Goal: Task Accomplishment & Management: Complete application form

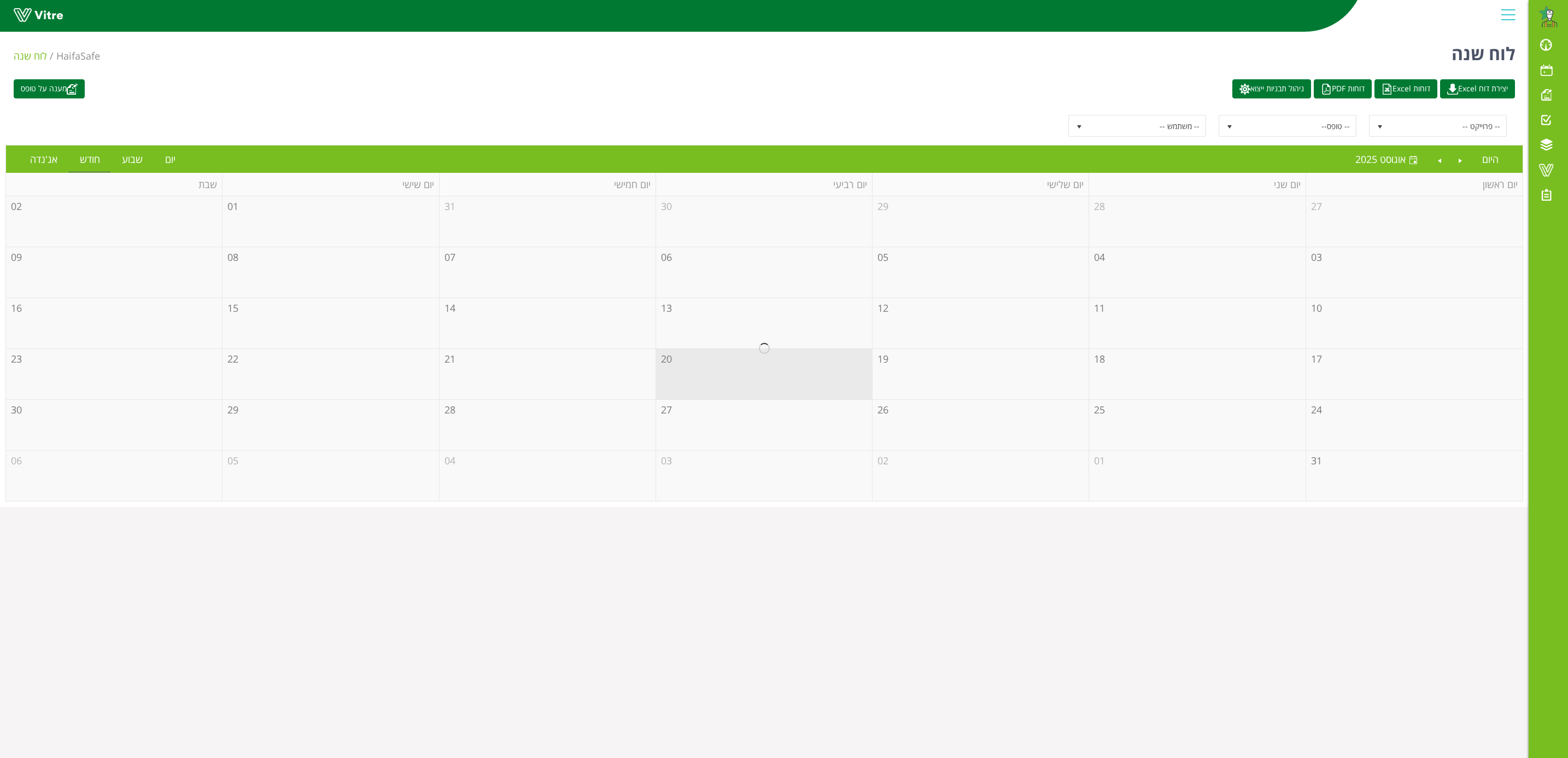
click at [925, 375] on div at bounding box center [765, 349] width 1517 height 305
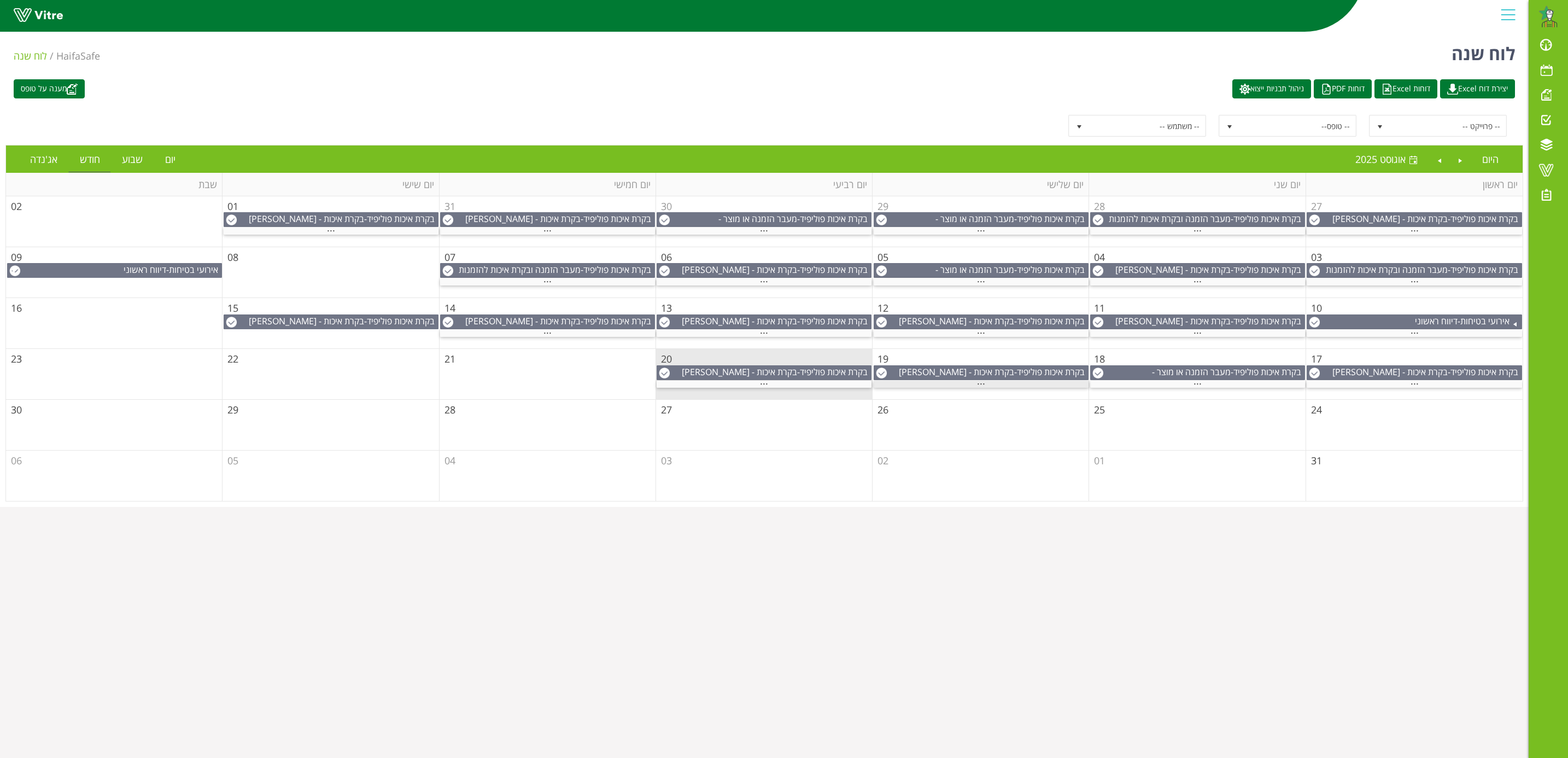
click at [981, 387] on span "..." at bounding box center [981, 381] width 8 height 12
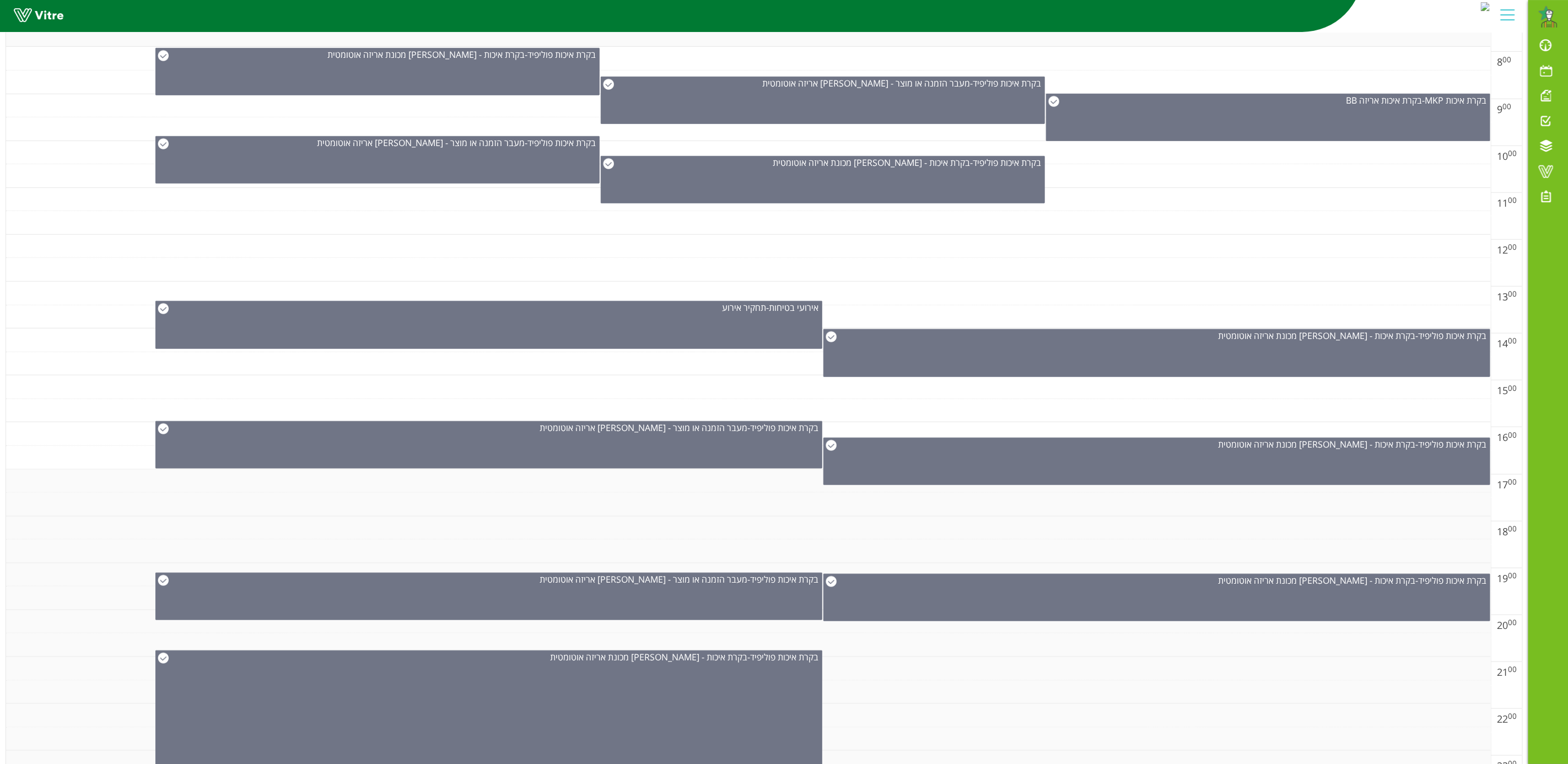
scroll to position [581, 0]
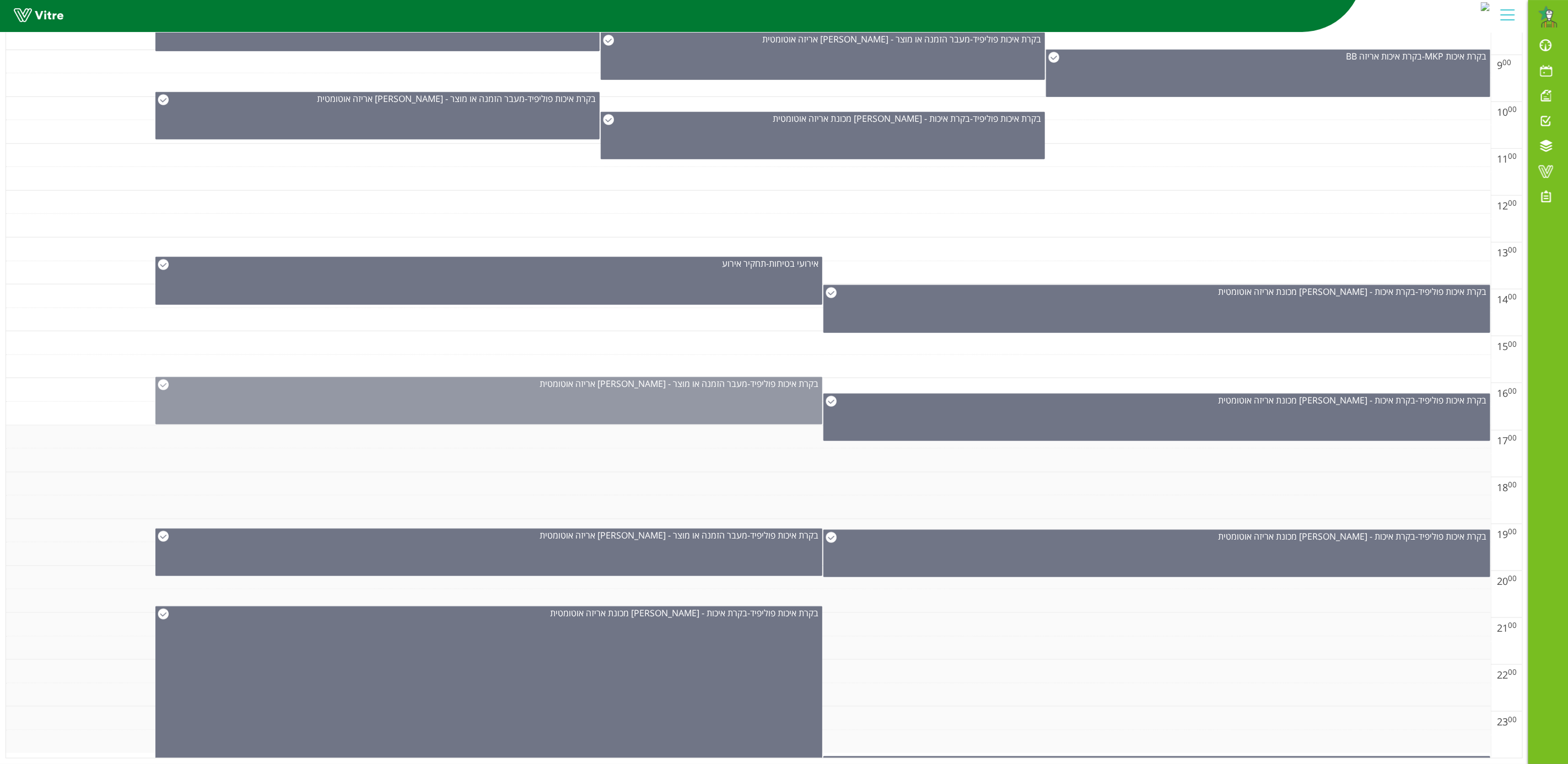
click at [679, 396] on div "בקרת איכות פוליפיד - מעבר הזמנה או מוצר - פוליפיד אריזה אוטומטית" at bounding box center [489, 401] width 667 height 47
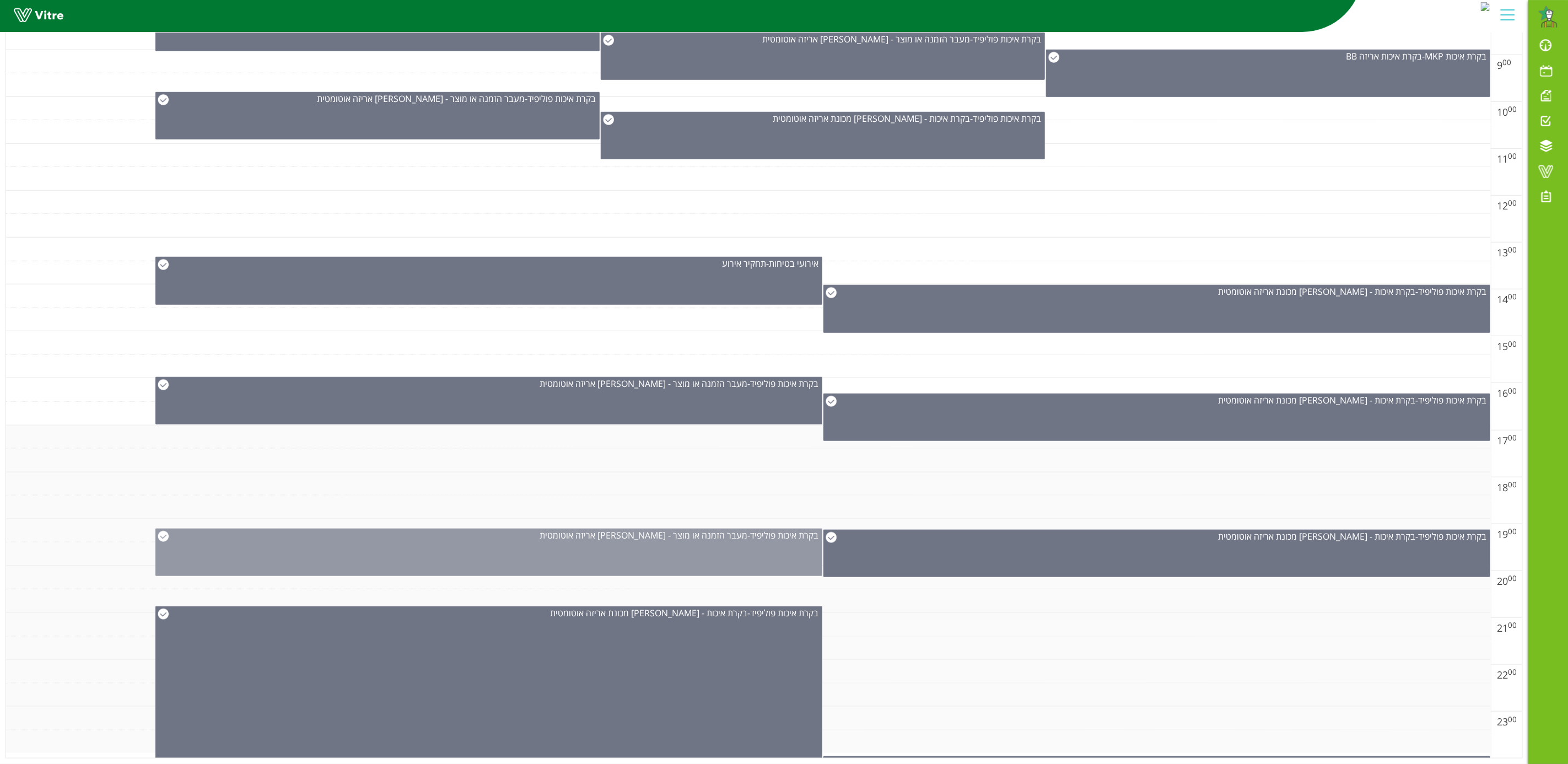
click at [734, 541] on div "בקרת איכות פוליפיד - מעבר הזמנה או מוצר - פוליפיד אריזה אוטומטית" at bounding box center [489, 552] width 667 height 47
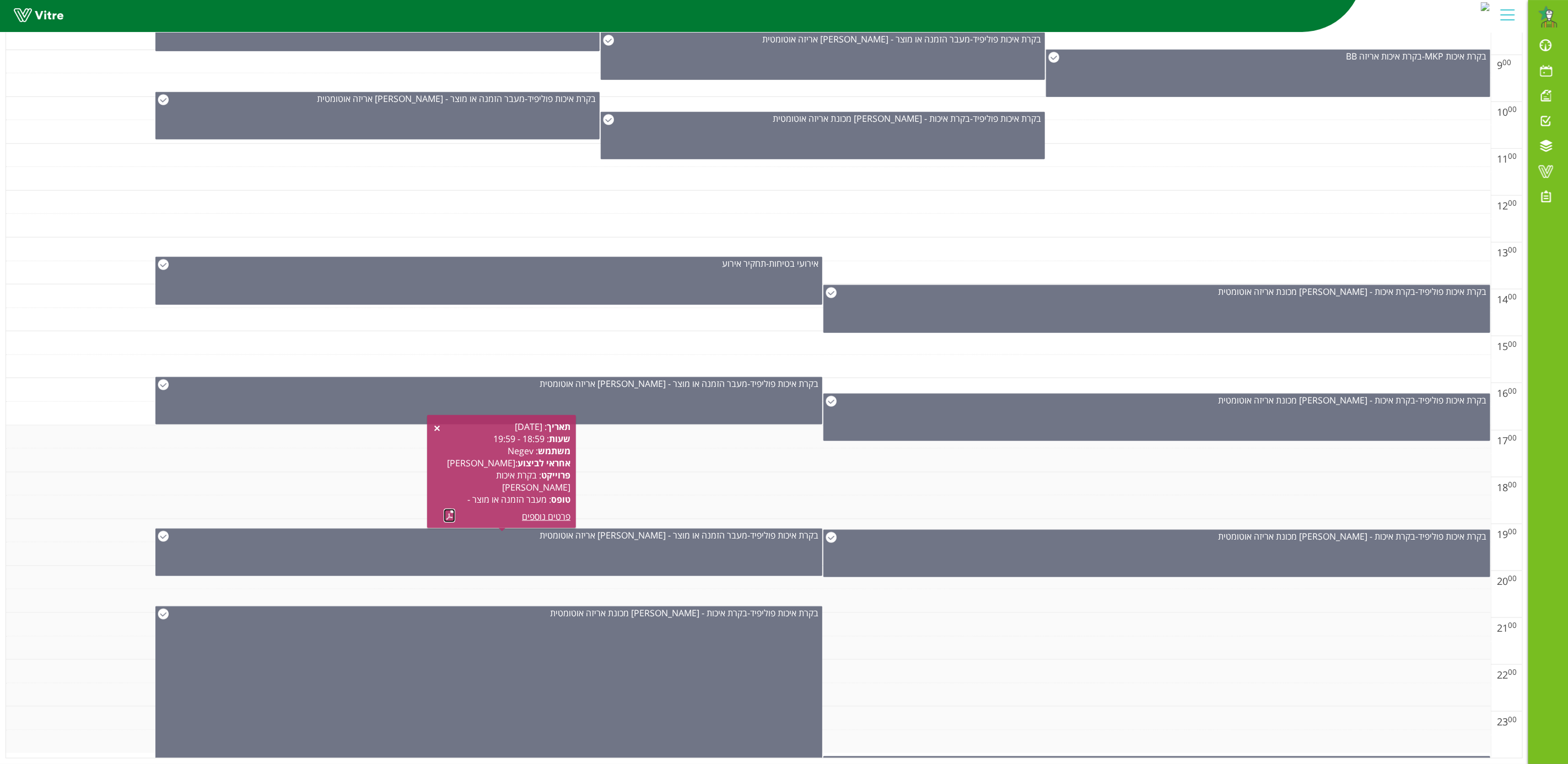
click at [446, 509] on link at bounding box center [449, 516] width 12 height 14
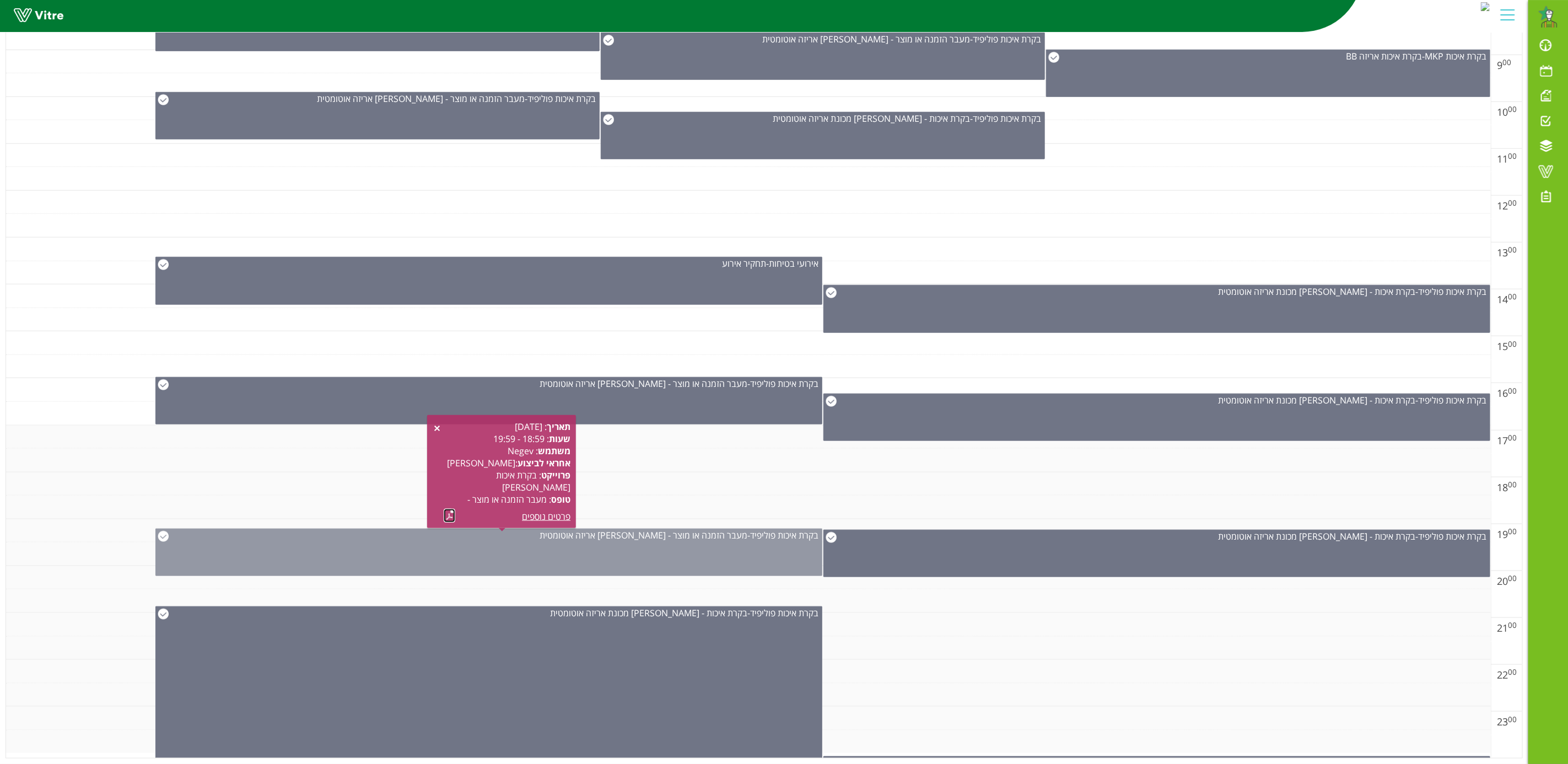
click at [784, 529] on span "בקרת איכות פוליפיד" at bounding box center [784, 535] width 69 height 12
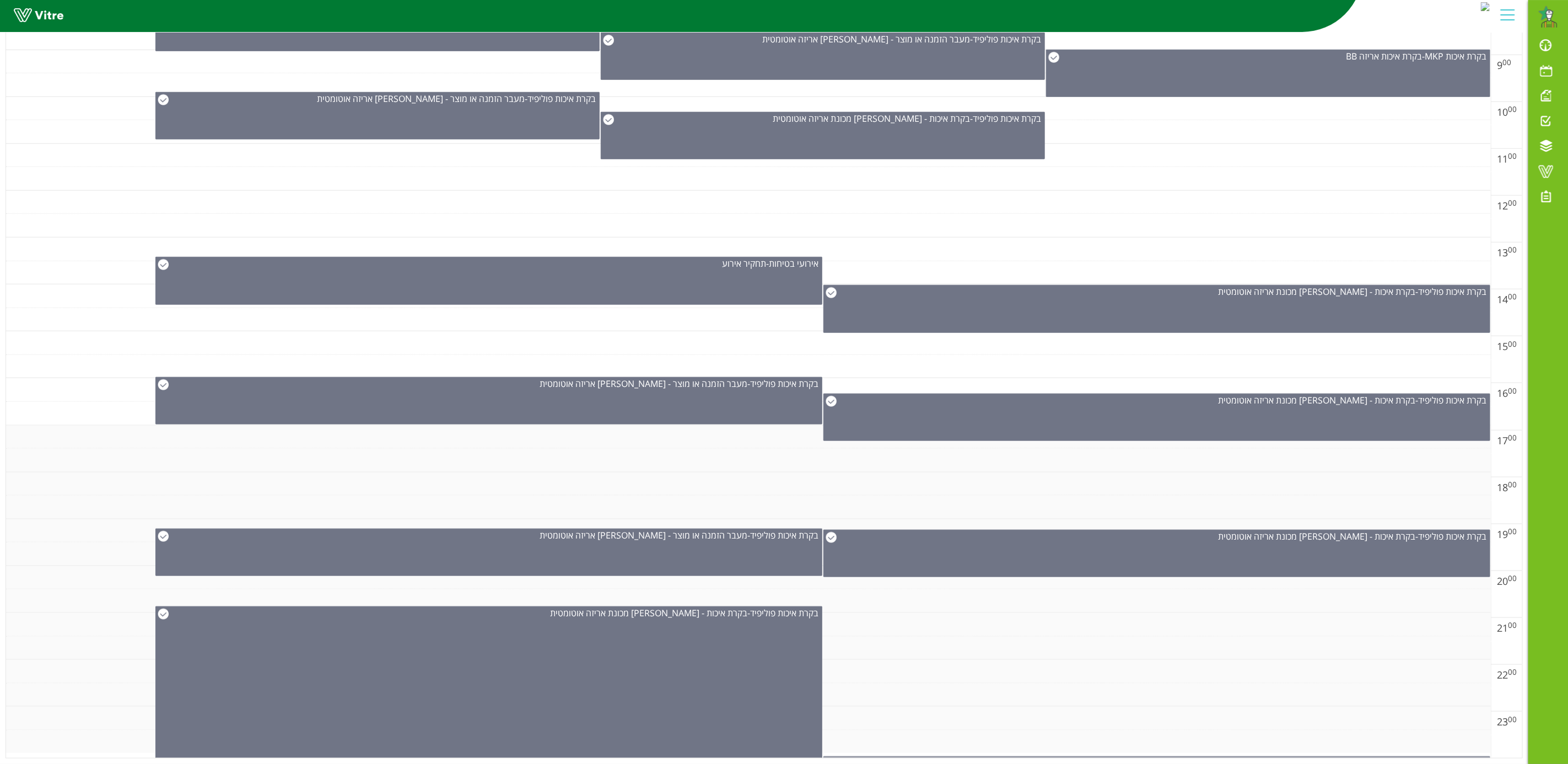
click at [1400, 757] on span "מעבר הזמנה ובקרת איכות להזמנות קטנות עד 12 טון" at bounding box center [1323, 763] width 183 height 12
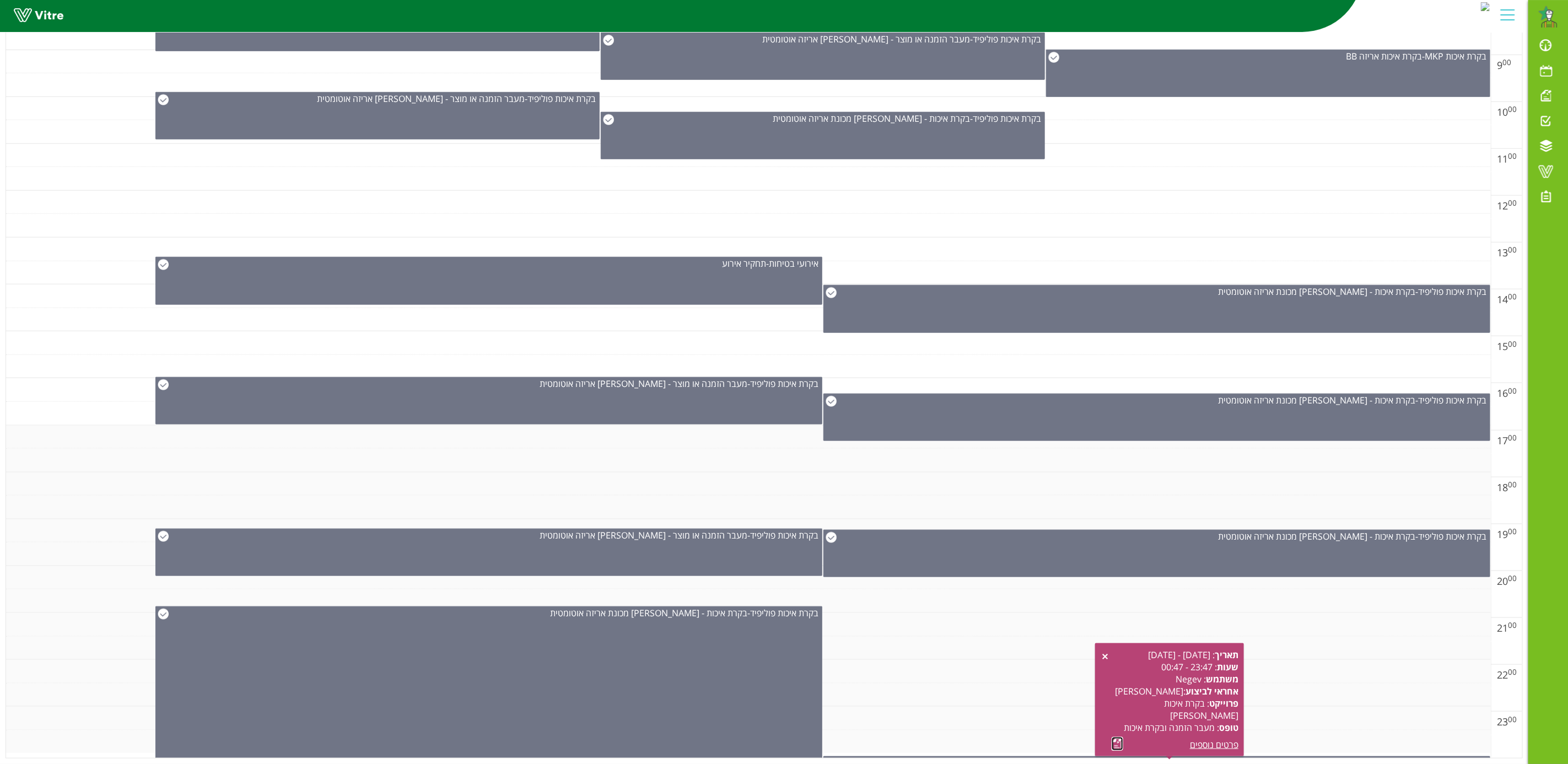
click at [1113, 737] on link at bounding box center [1117, 744] width 12 height 14
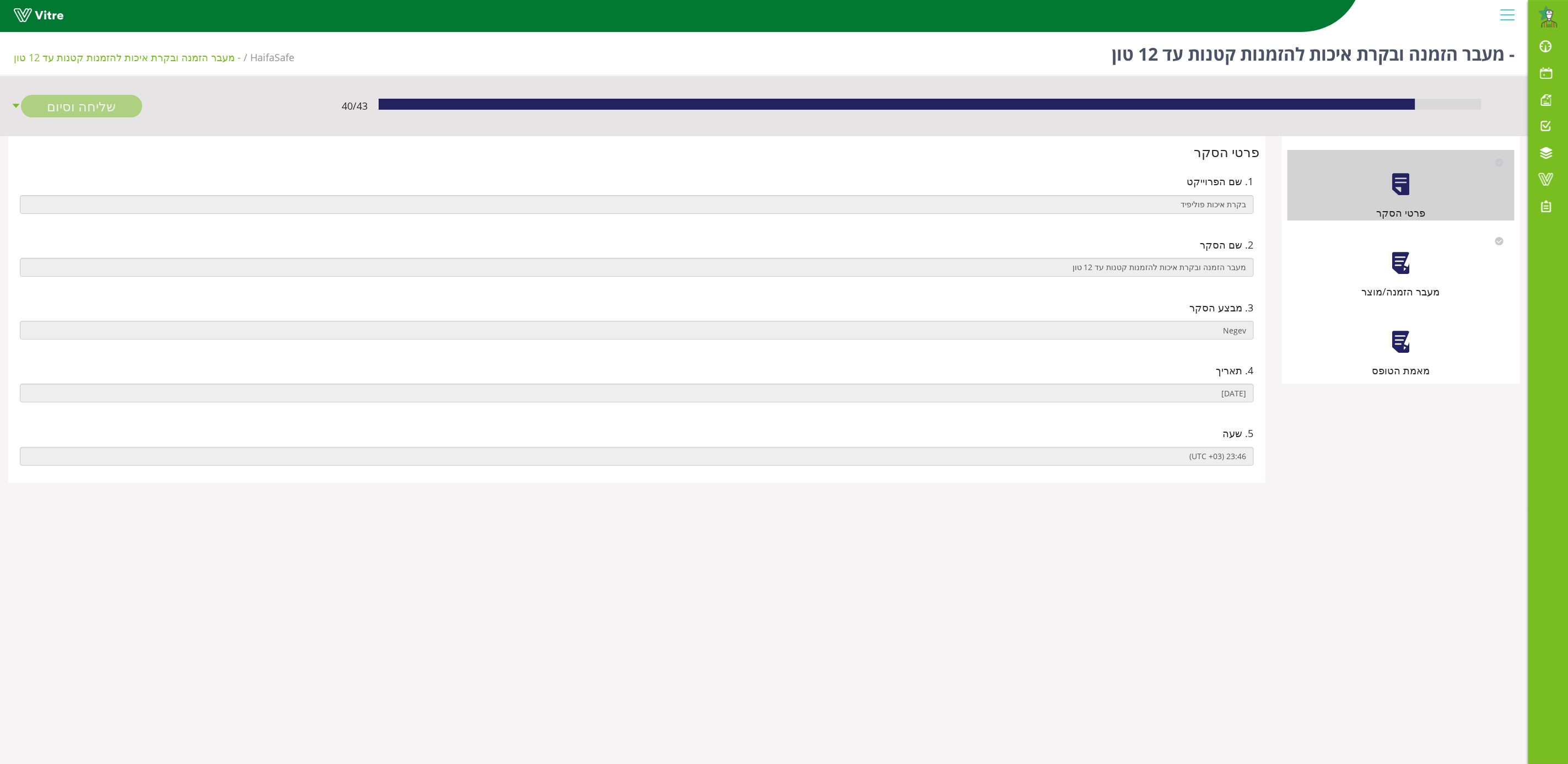
click at [1400, 255] on div at bounding box center [1401, 263] width 25 height 25
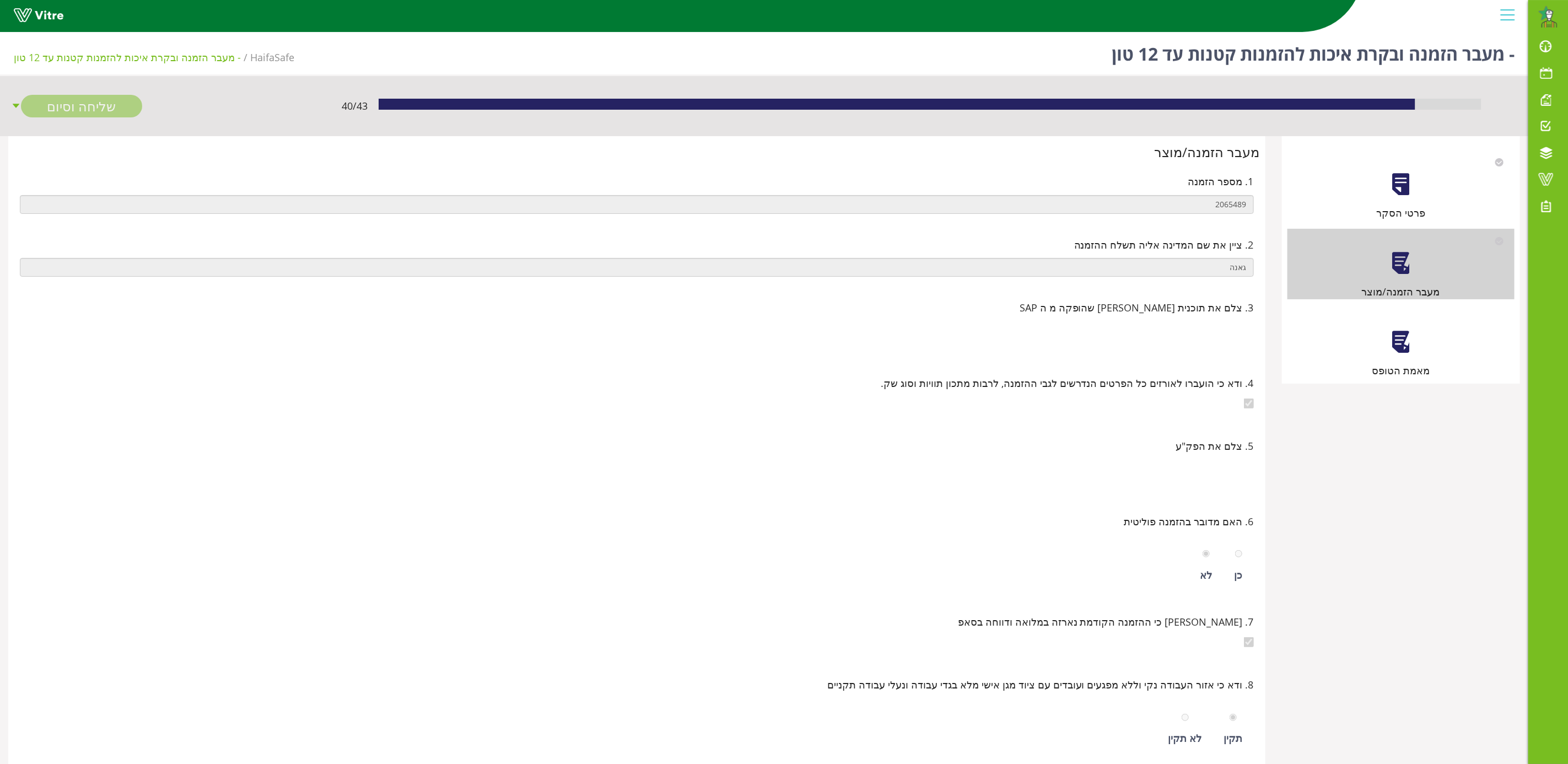
click at [1384, 347] on div "מאמת הטופס" at bounding box center [1401, 343] width 227 height 71
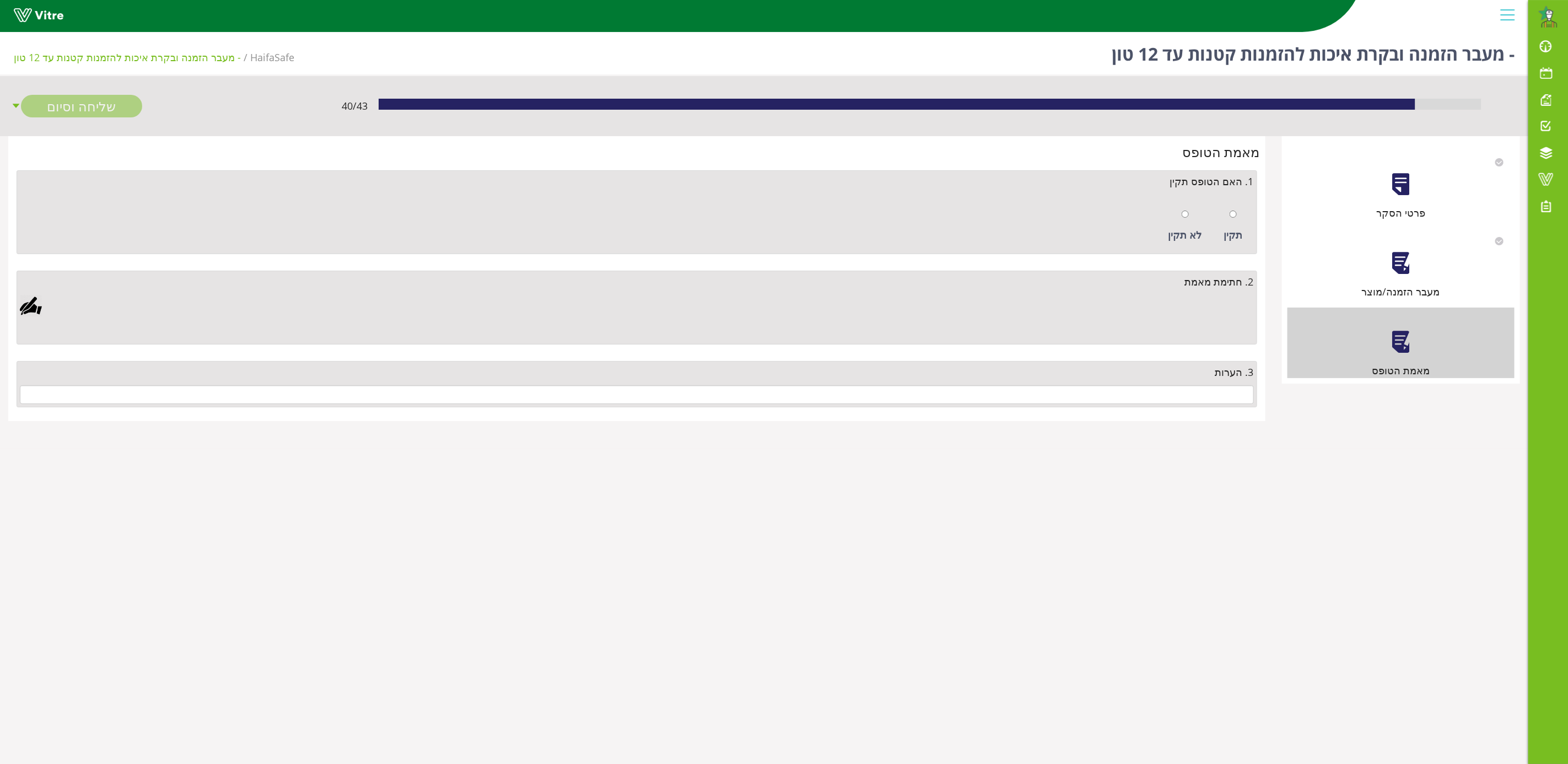
drag, startPoint x: 1234, startPoint y: 208, endPoint x: 1176, endPoint y: 240, distance: 66.2
click at [1234, 209] on div at bounding box center [1232, 213] width 7 height 16
radio input "true"
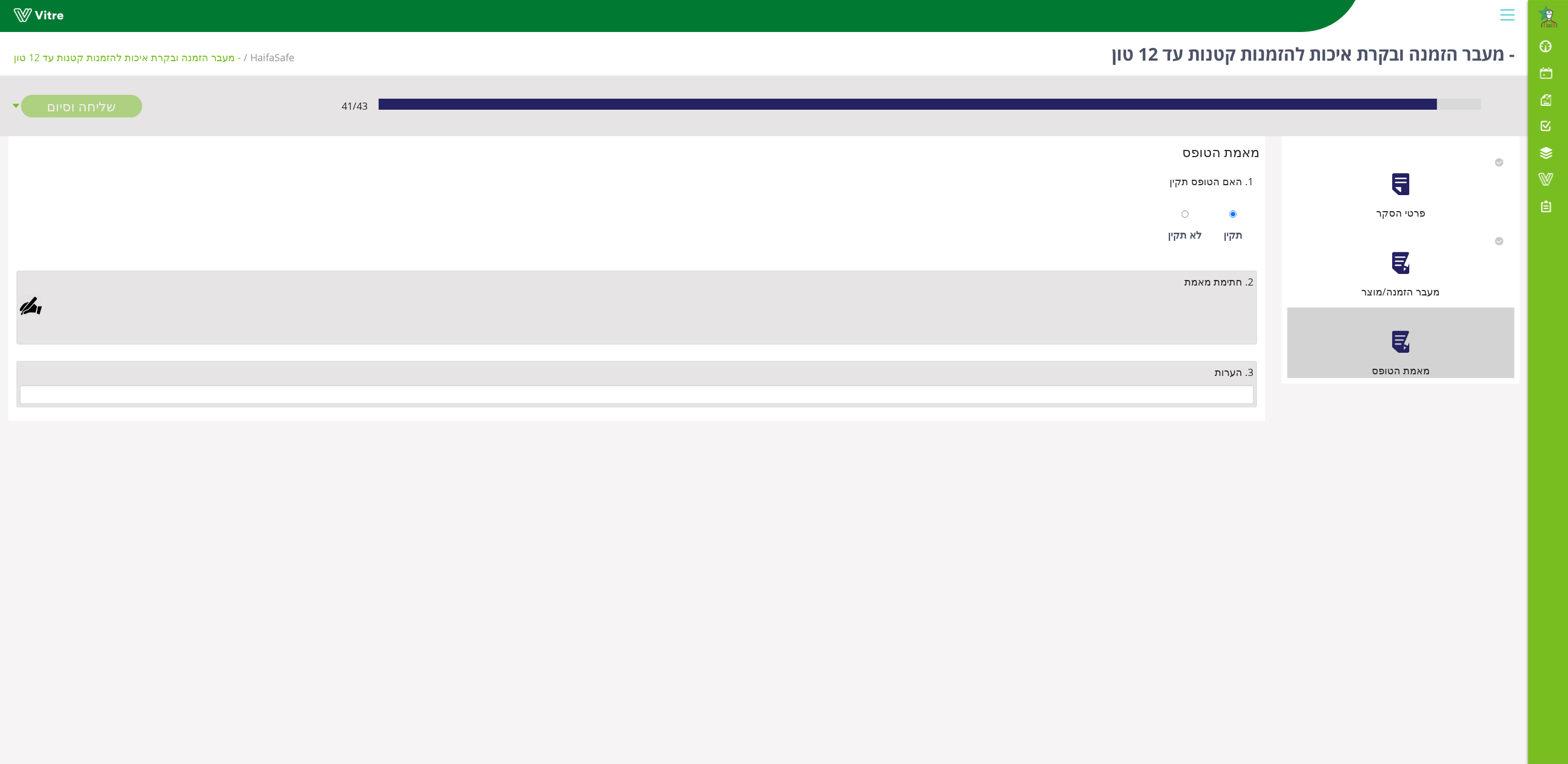
click at [37, 305] on div at bounding box center [31, 306] width 22 height 22
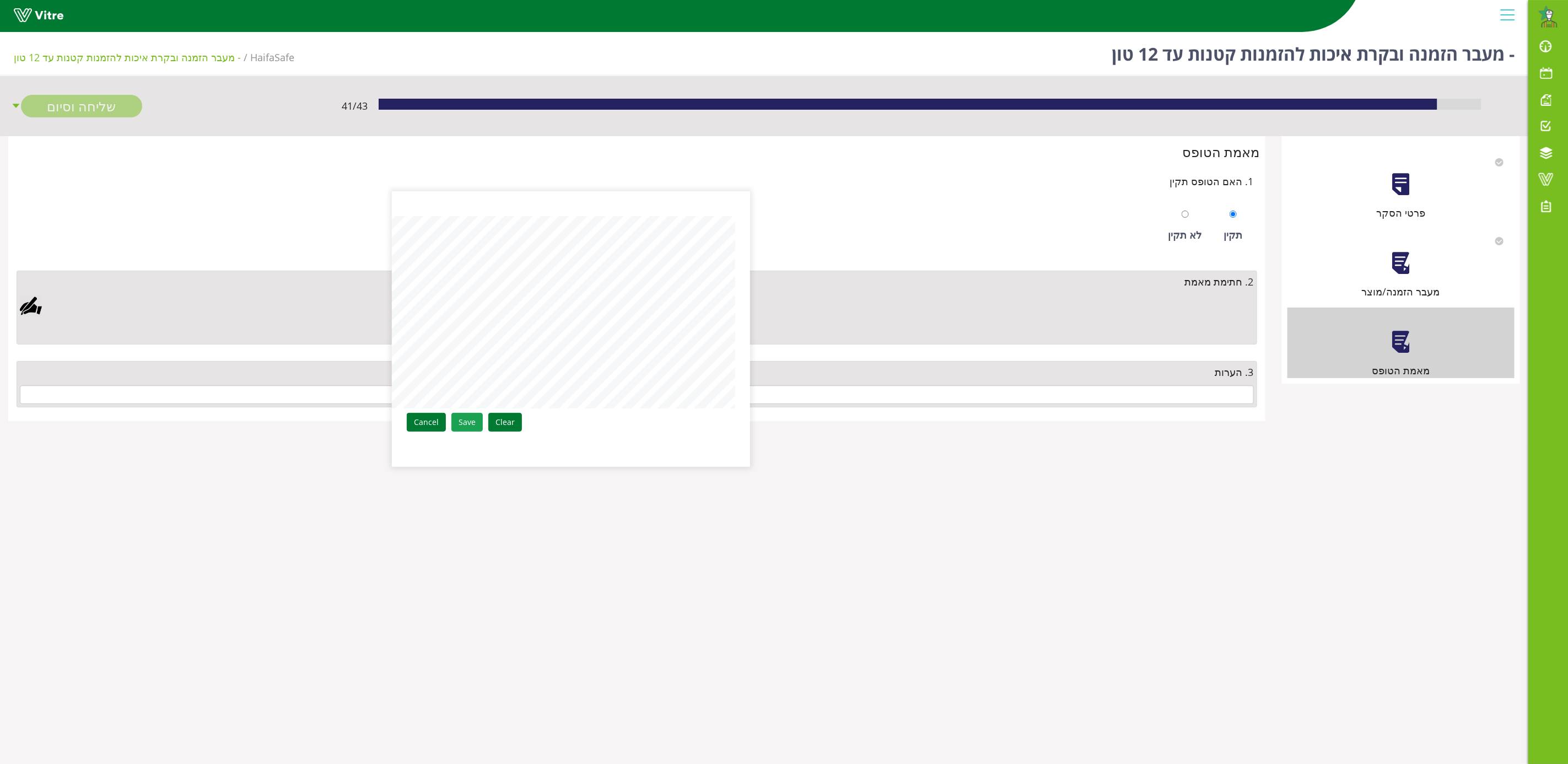
click at [468, 421] on link "Save" at bounding box center [467, 423] width 31 height 19
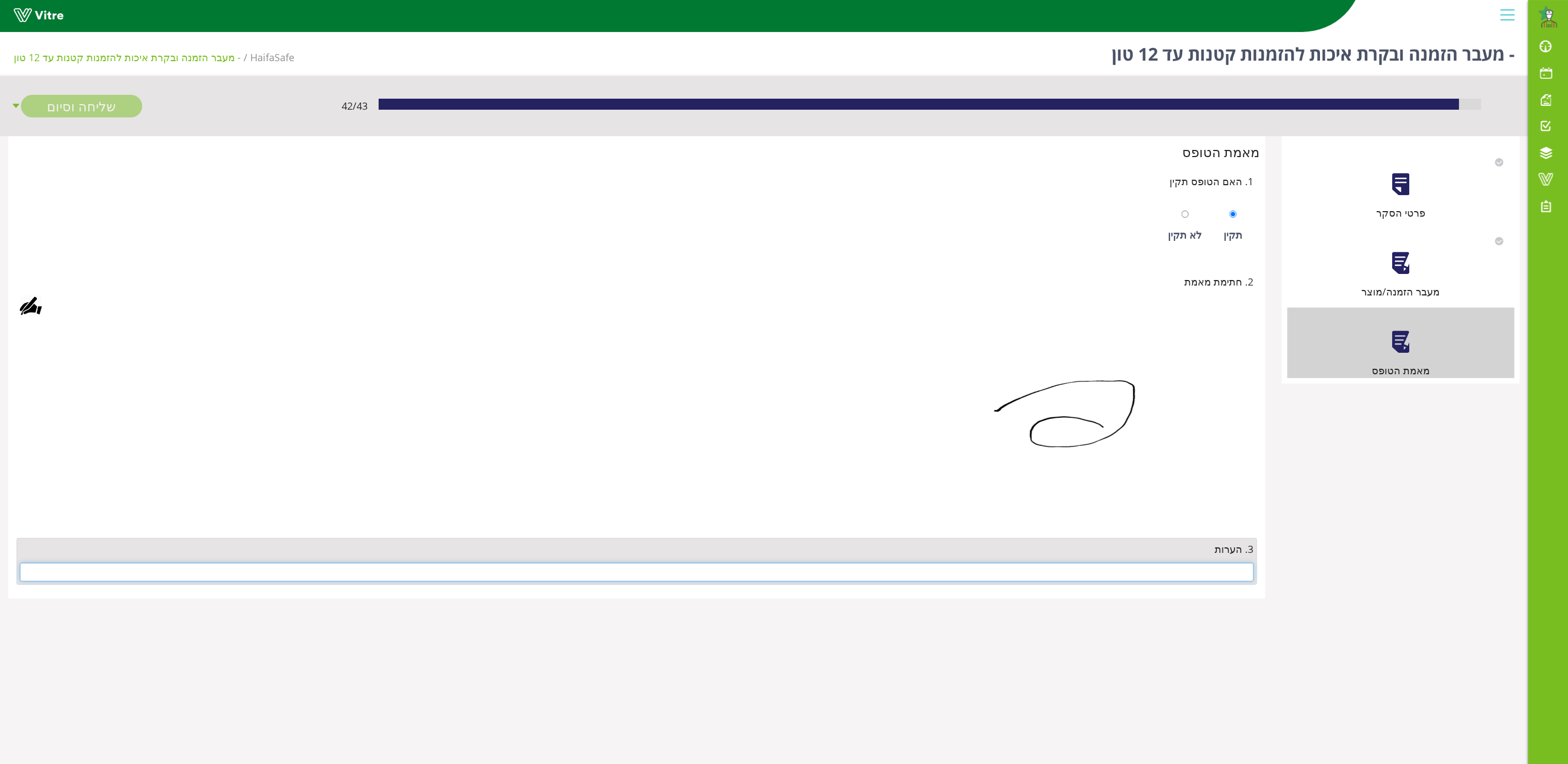
click at [1179, 579] on input "text" at bounding box center [636, 572] width 1234 height 19
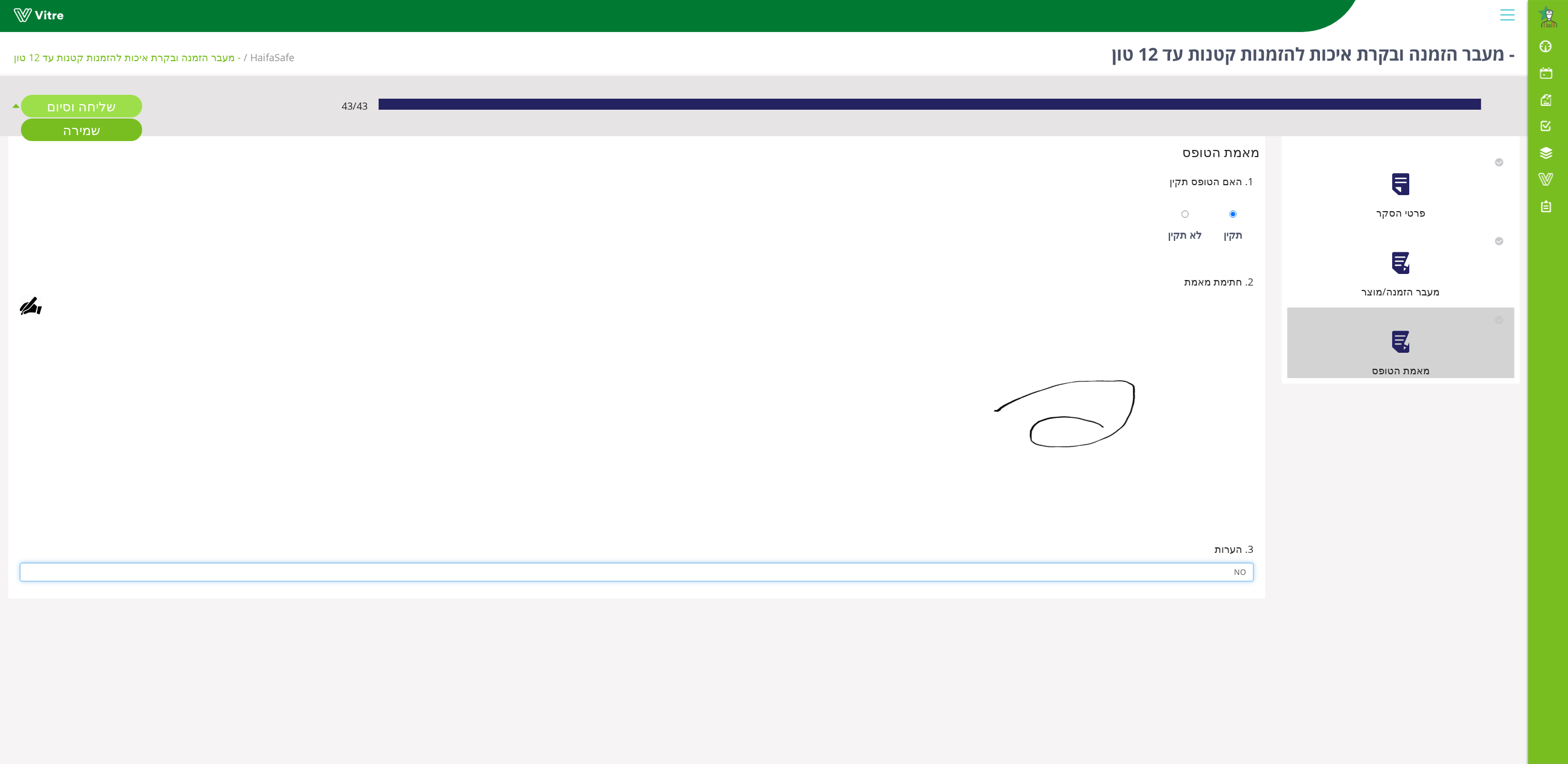
type input "NO"
click at [87, 107] on link "שליחה וסיום" at bounding box center [82, 106] width 121 height 22
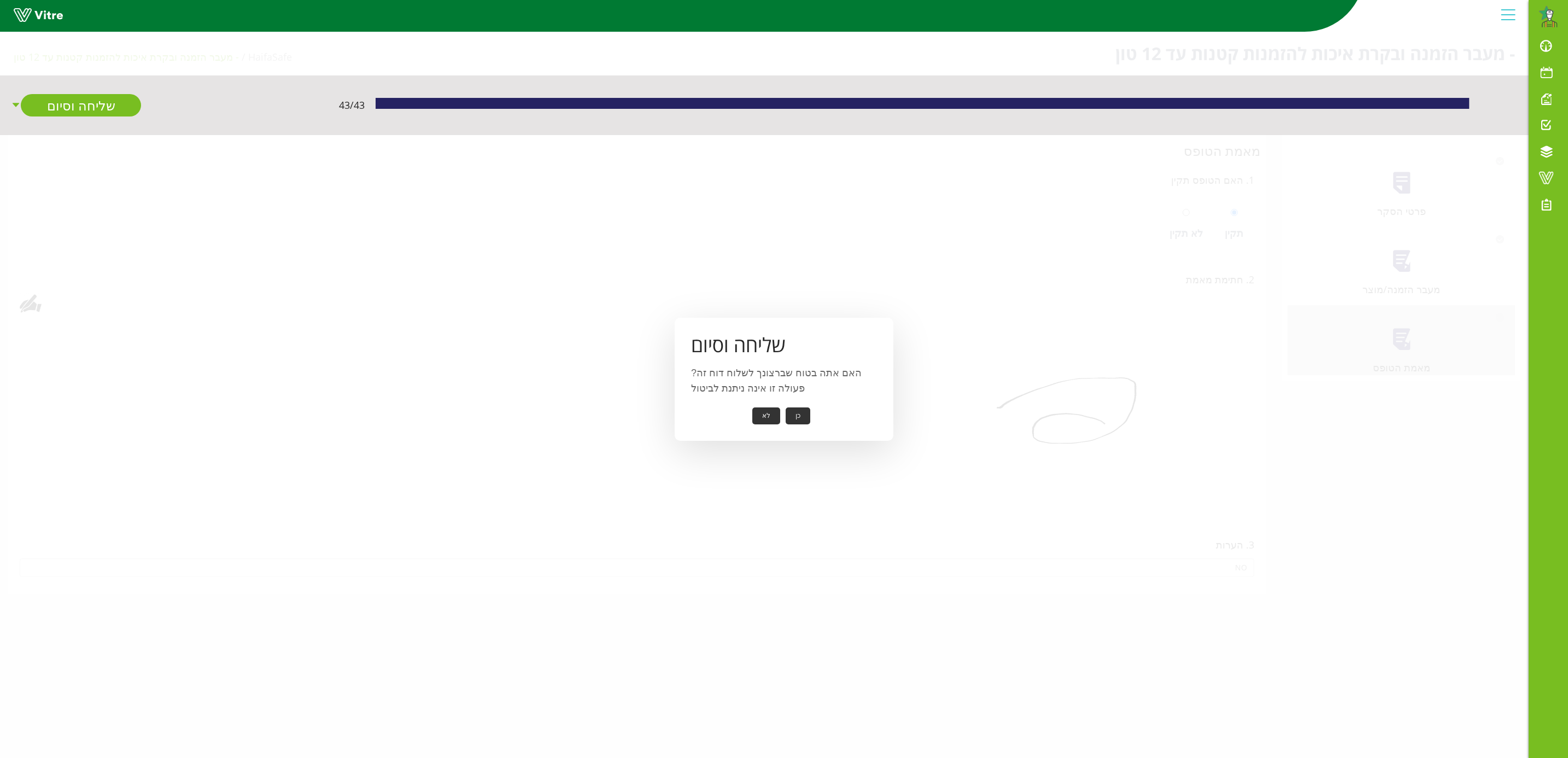
click at [791, 412] on button "כן" at bounding box center [798, 416] width 25 height 17
click at [784, 406] on button "אישור" at bounding box center [781, 408] width 36 height 17
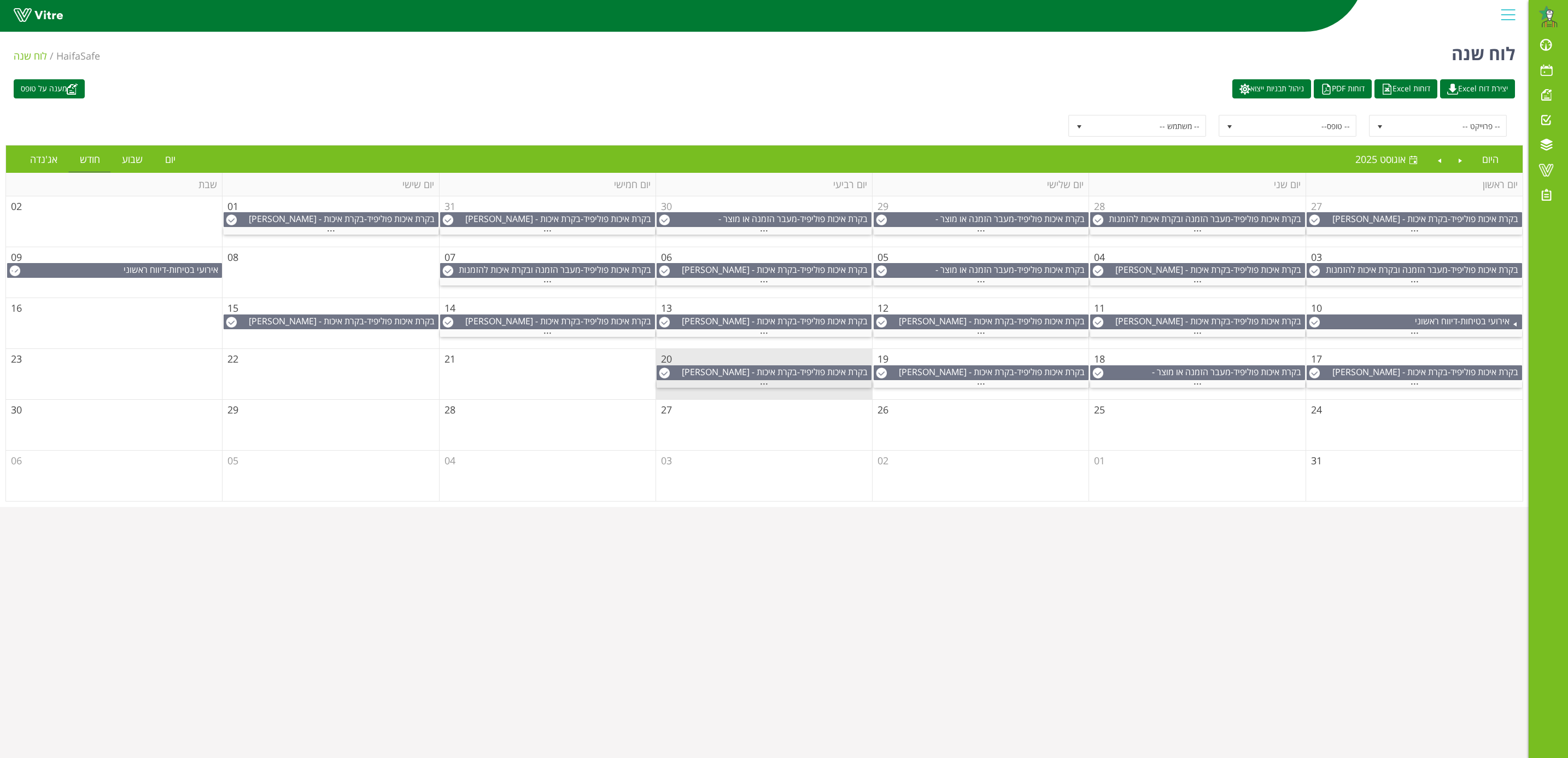
click at [765, 387] on span "..." at bounding box center [764, 381] width 8 height 12
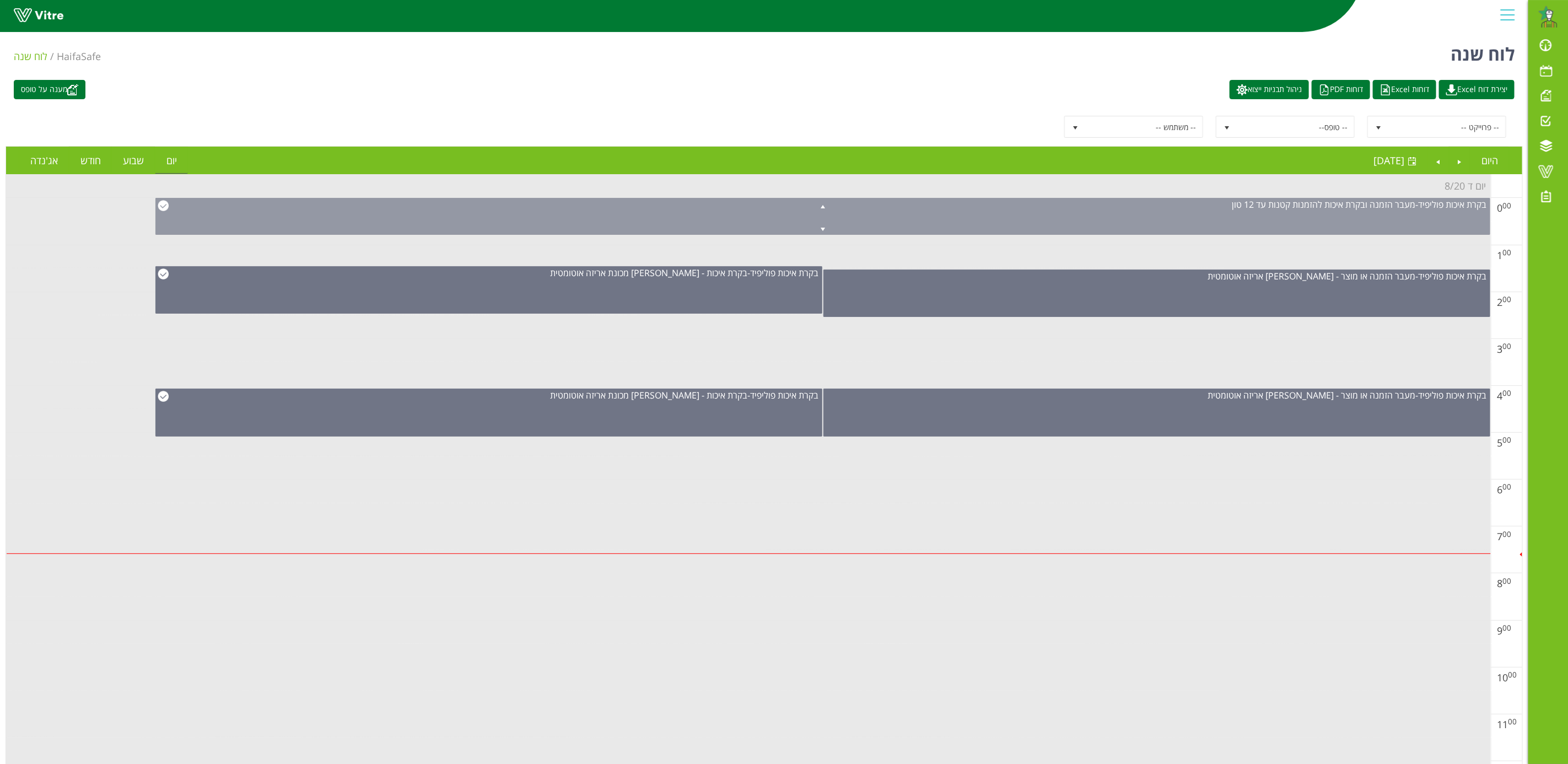
click at [1355, 215] on div "בקרת איכות פוליפיד - מעבר הזמנה ובקרת איכות להזמנות קטנות עד 12 טון" at bounding box center [822, 216] width 1335 height 37
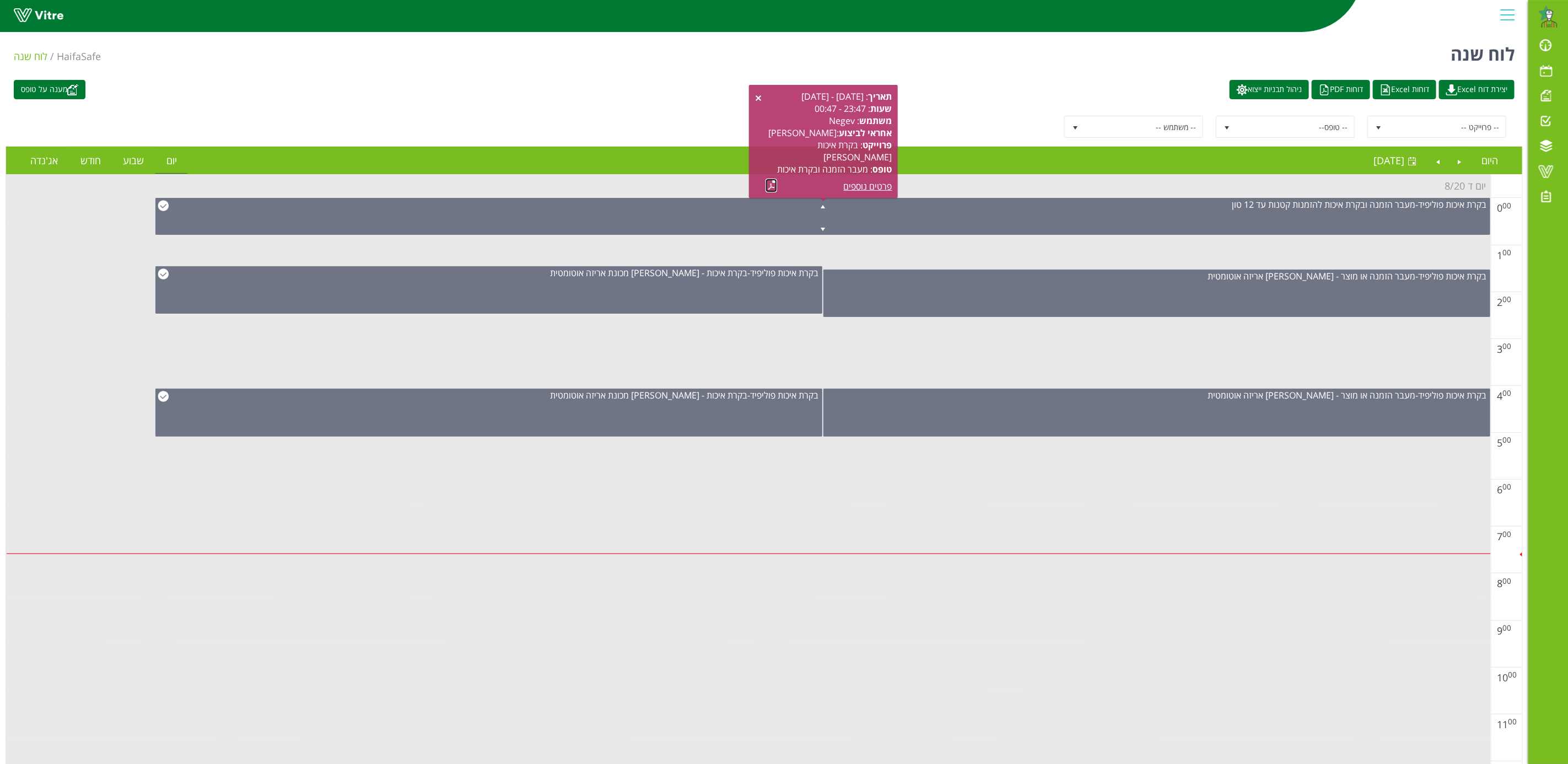
click at [769, 187] on link at bounding box center [771, 185] width 12 height 14
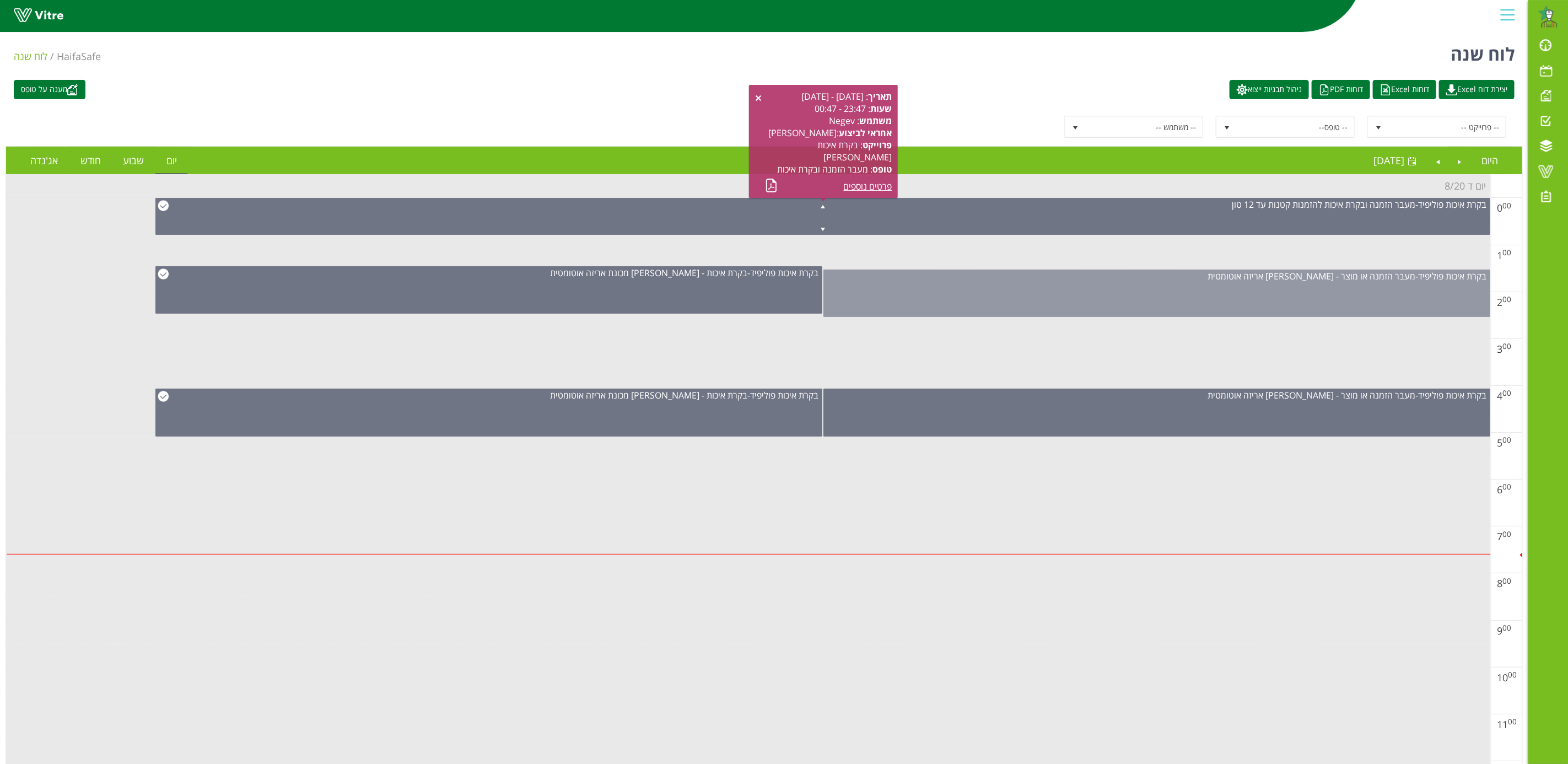
click at [1385, 293] on div "בקרת איכות פוליפיד - מעבר הזמנה או מוצר - פוליפיד אריזה אוטומטית" at bounding box center [1156, 293] width 667 height 47
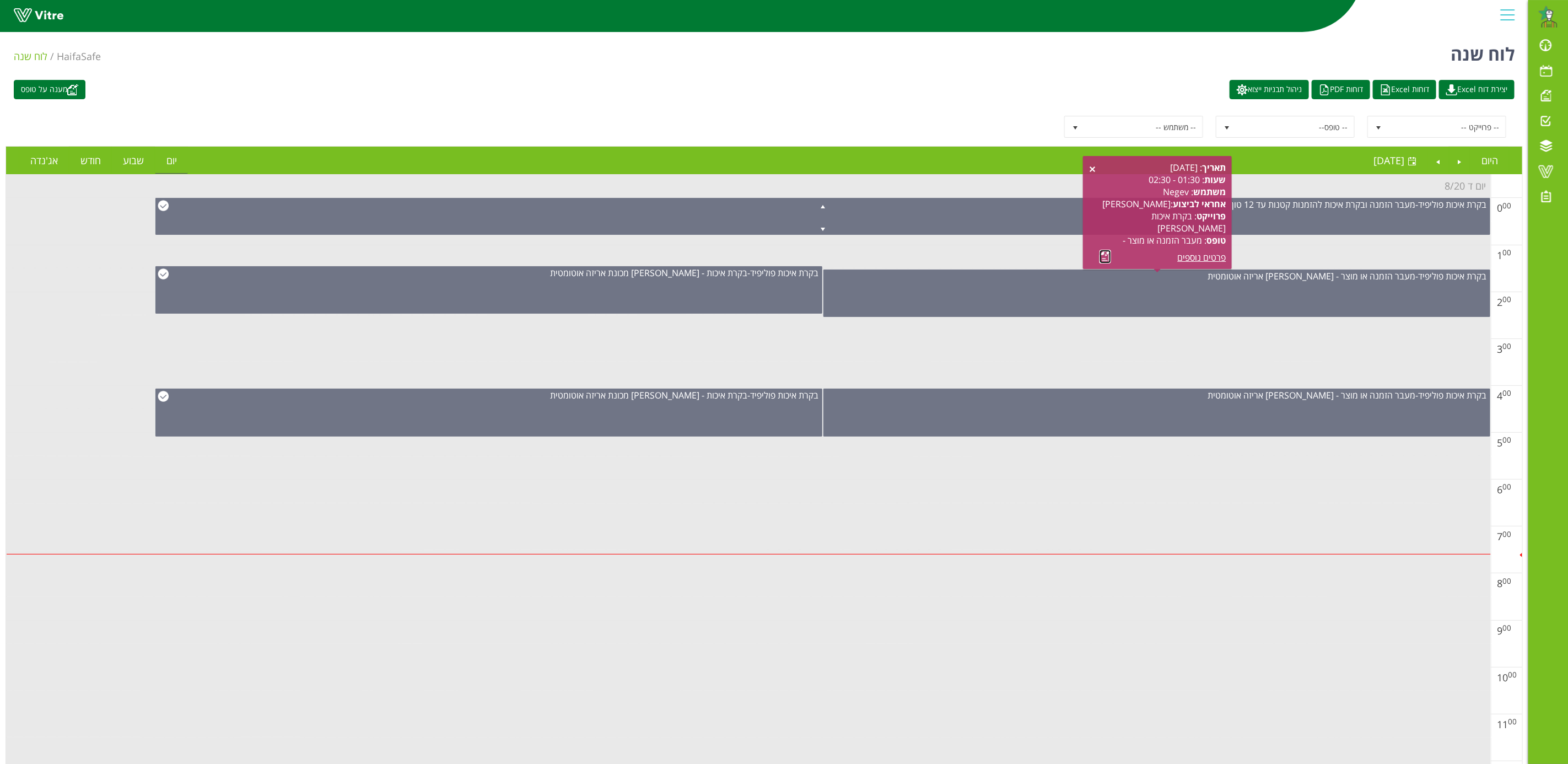
click at [1099, 253] on link at bounding box center [1105, 257] width 12 height 14
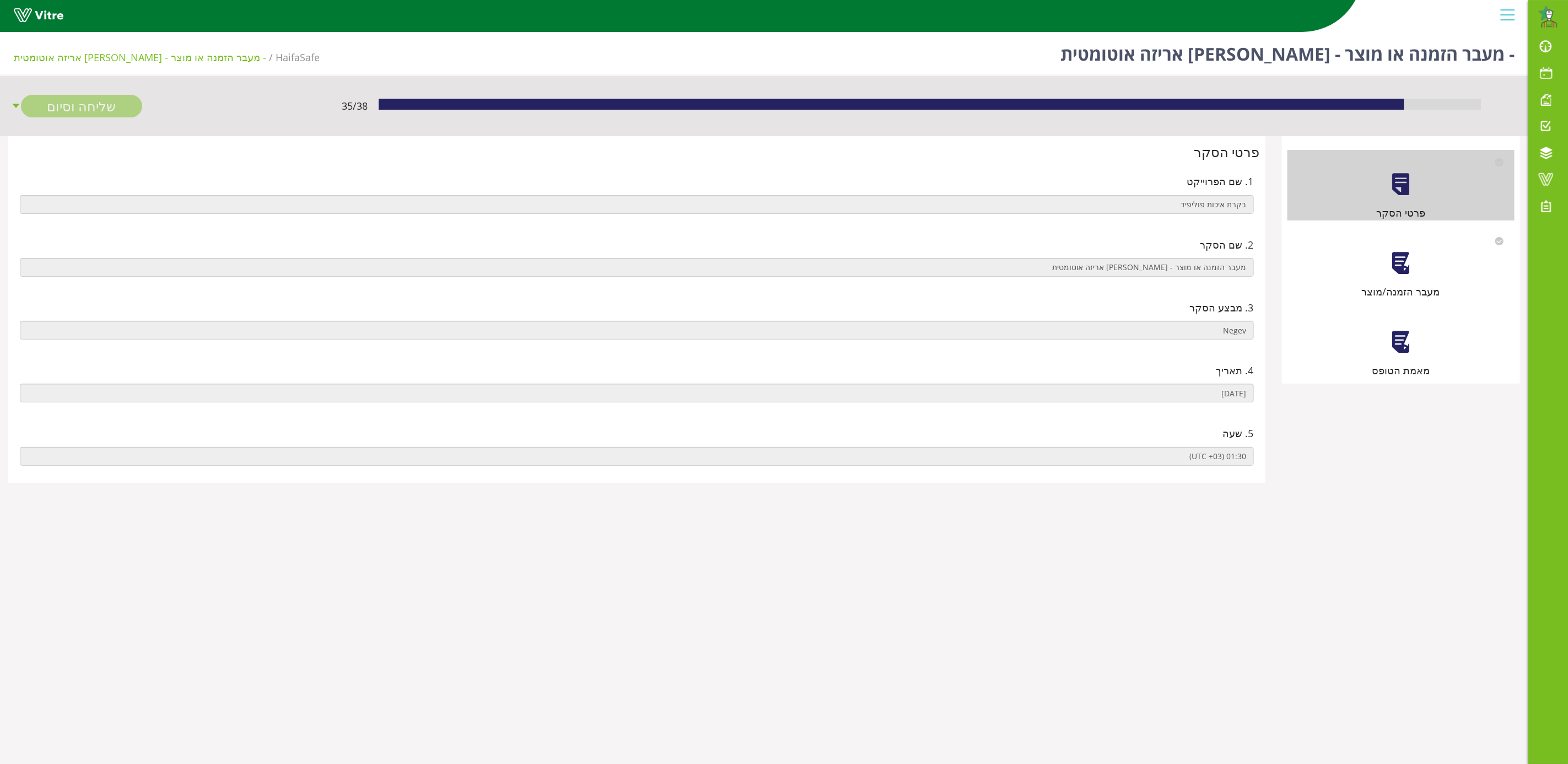
click at [1401, 272] on div at bounding box center [1401, 263] width 25 height 25
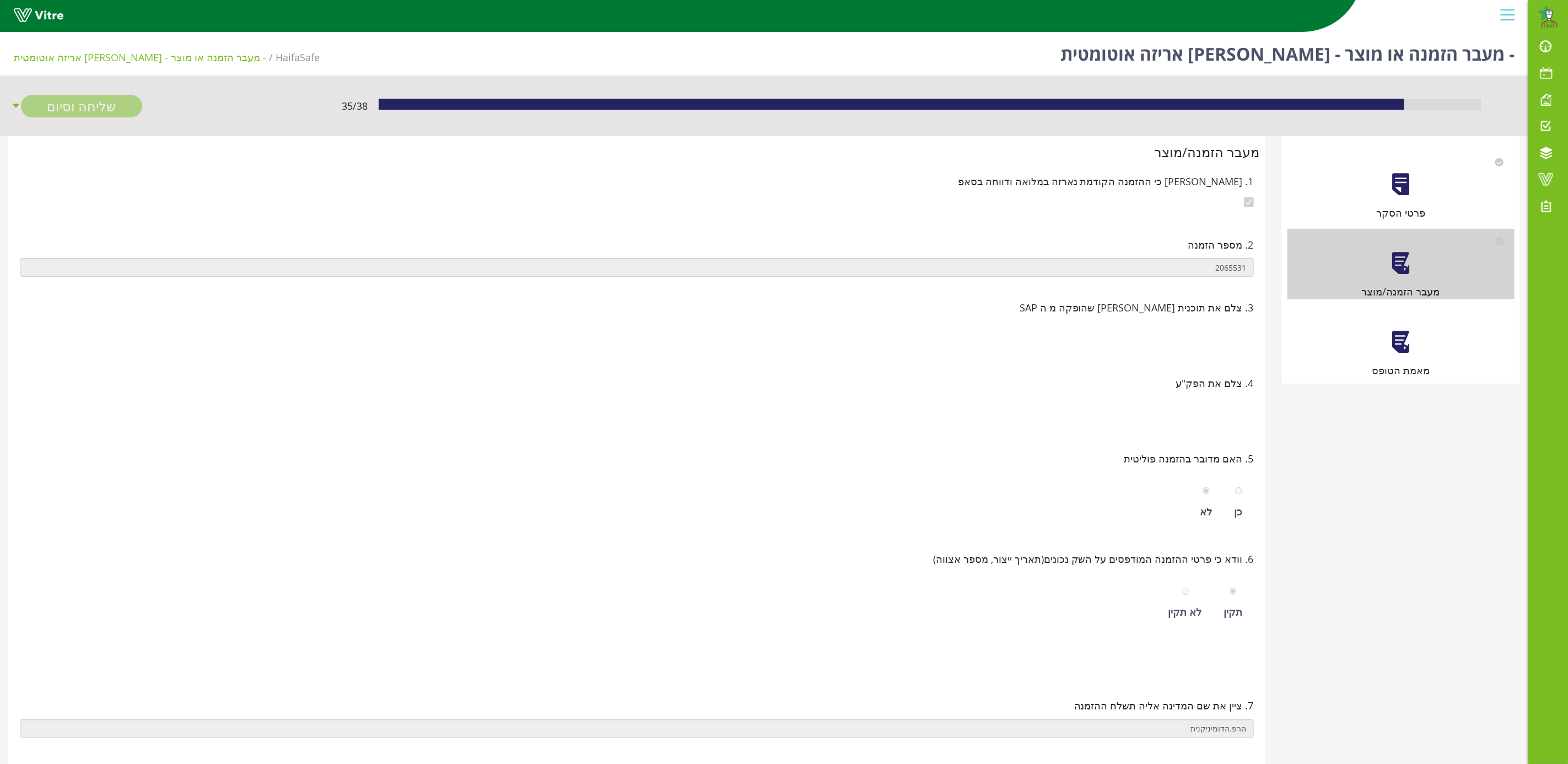
click at [1408, 349] on div at bounding box center [1401, 342] width 25 height 25
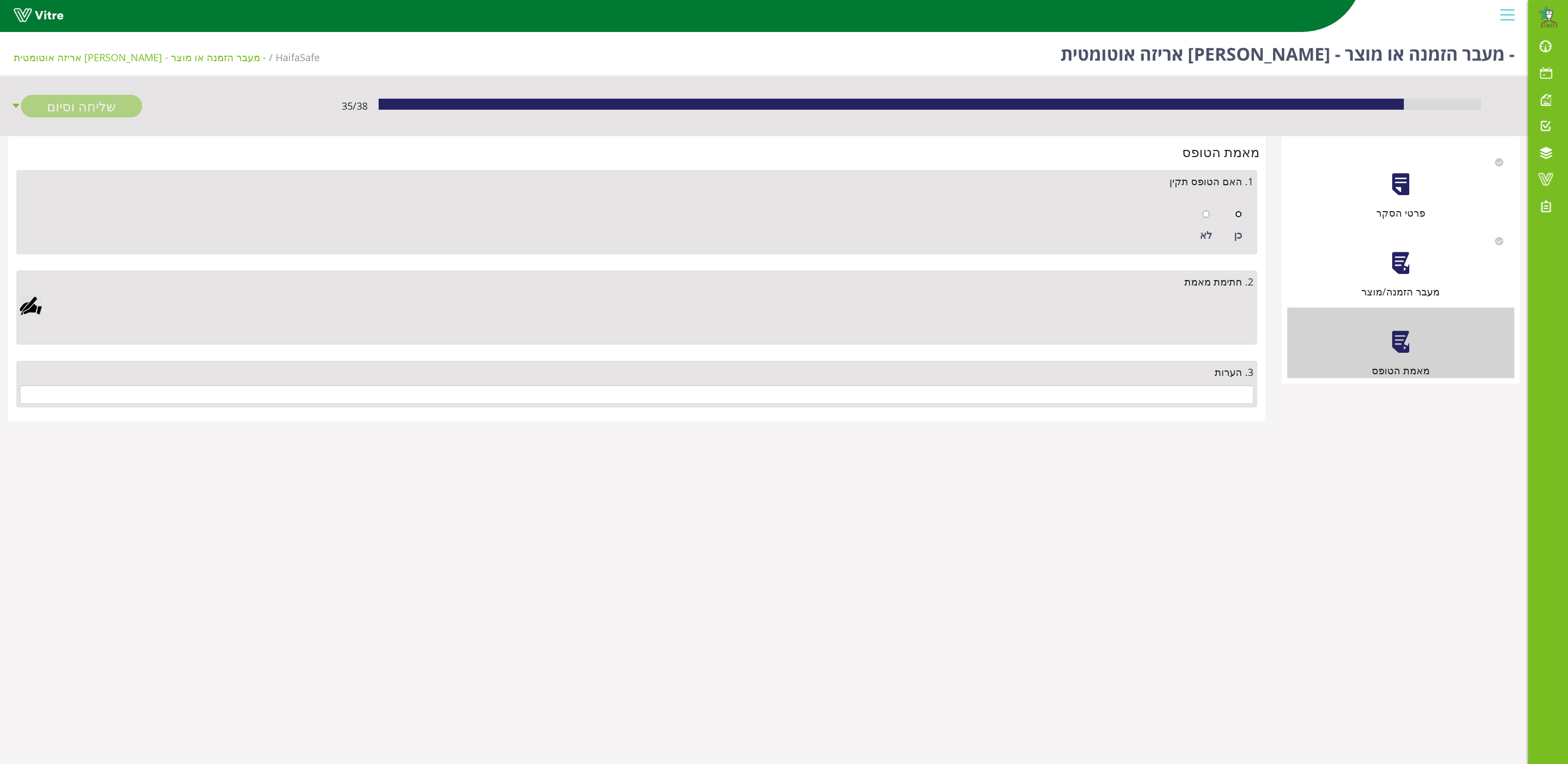
click at [1239, 212] on input "radio" at bounding box center [1238, 213] width 7 height 7
radio input "true"
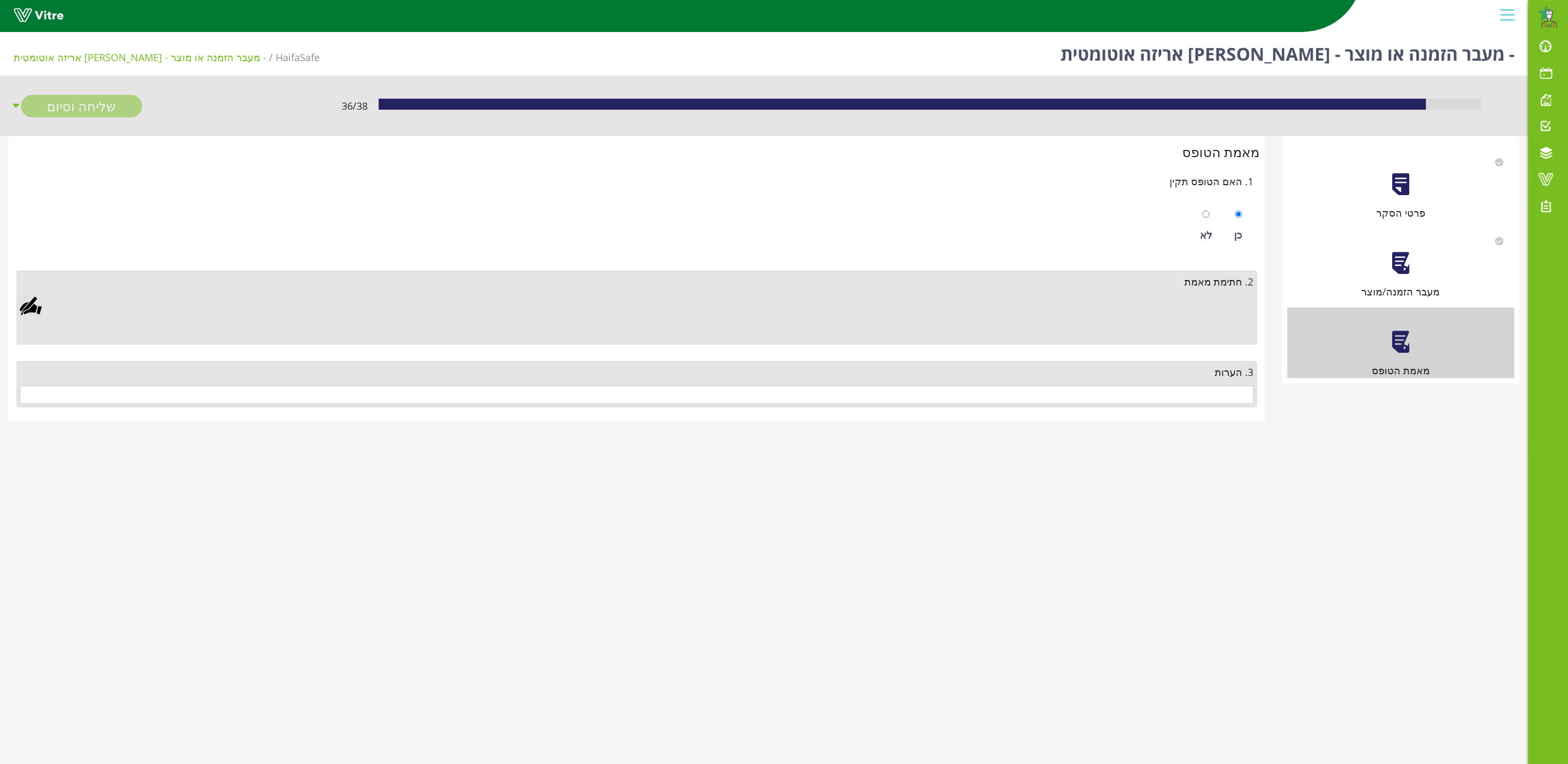
click at [36, 306] on div at bounding box center [31, 306] width 22 height 22
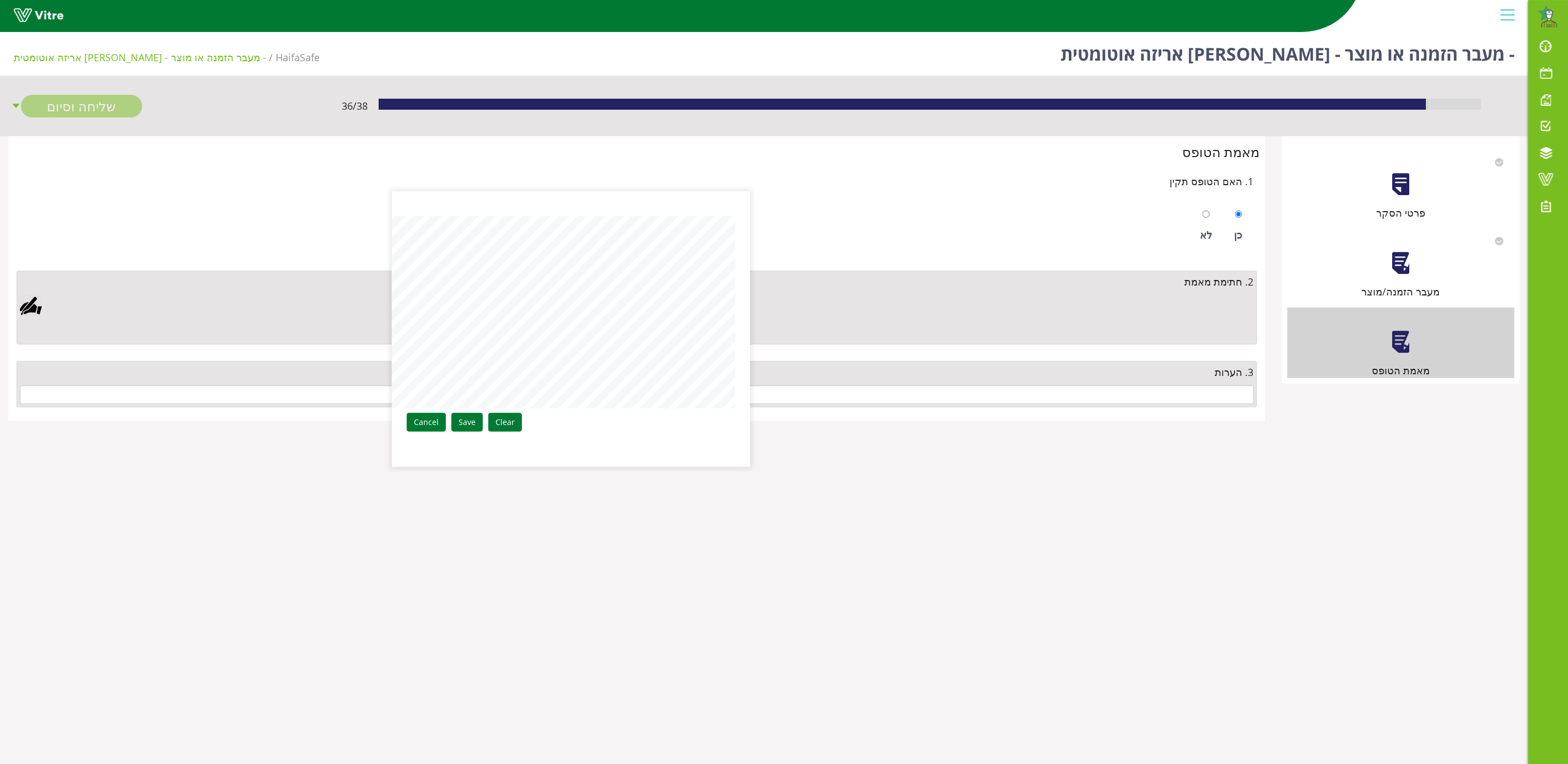
drag, startPoint x: 457, startPoint y: 423, endPoint x: 462, endPoint y: 418, distance: 7.1
click at [458, 423] on link "Save" at bounding box center [467, 423] width 31 height 19
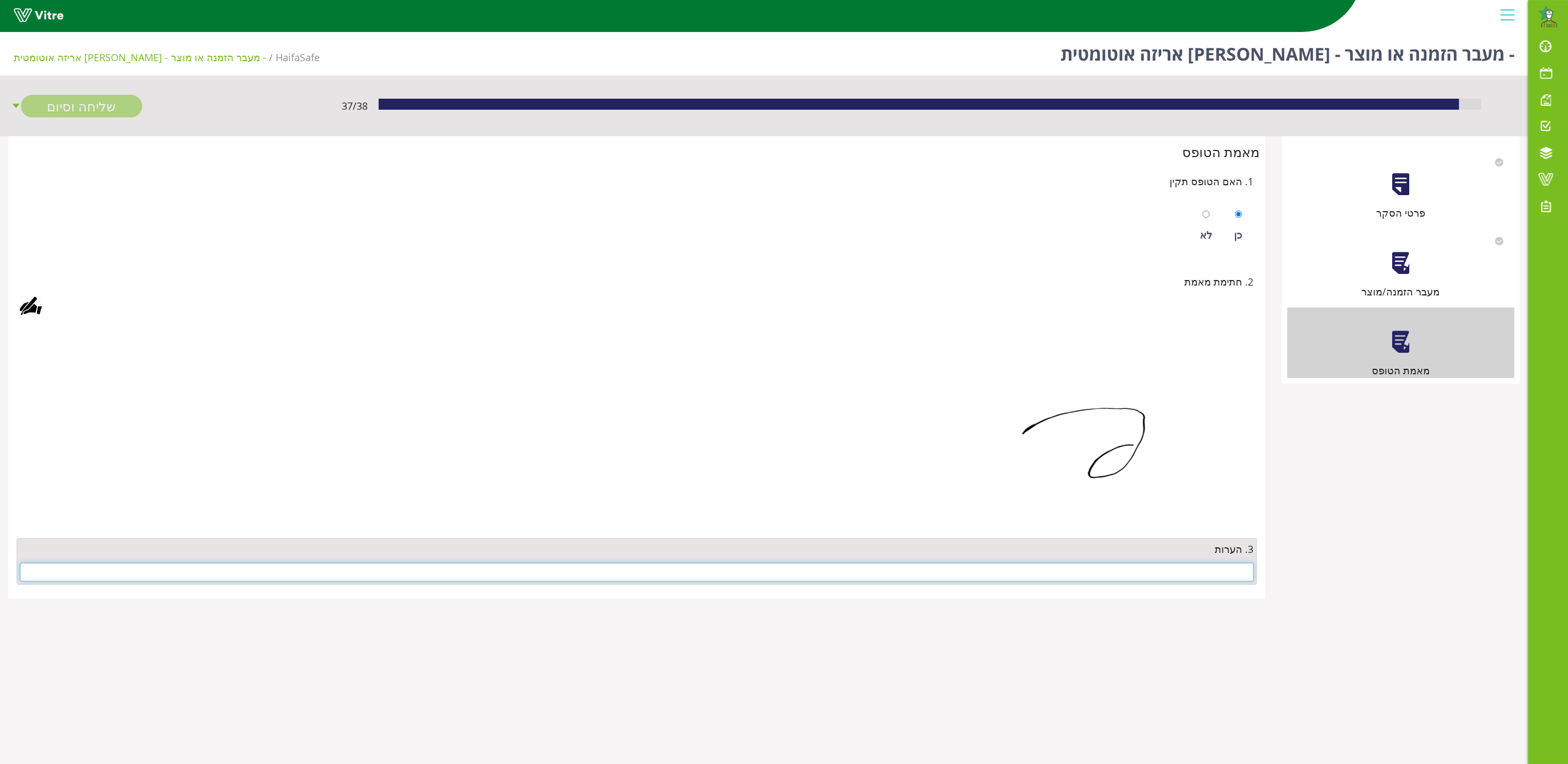
click at [1149, 576] on input "text" at bounding box center [636, 572] width 1234 height 19
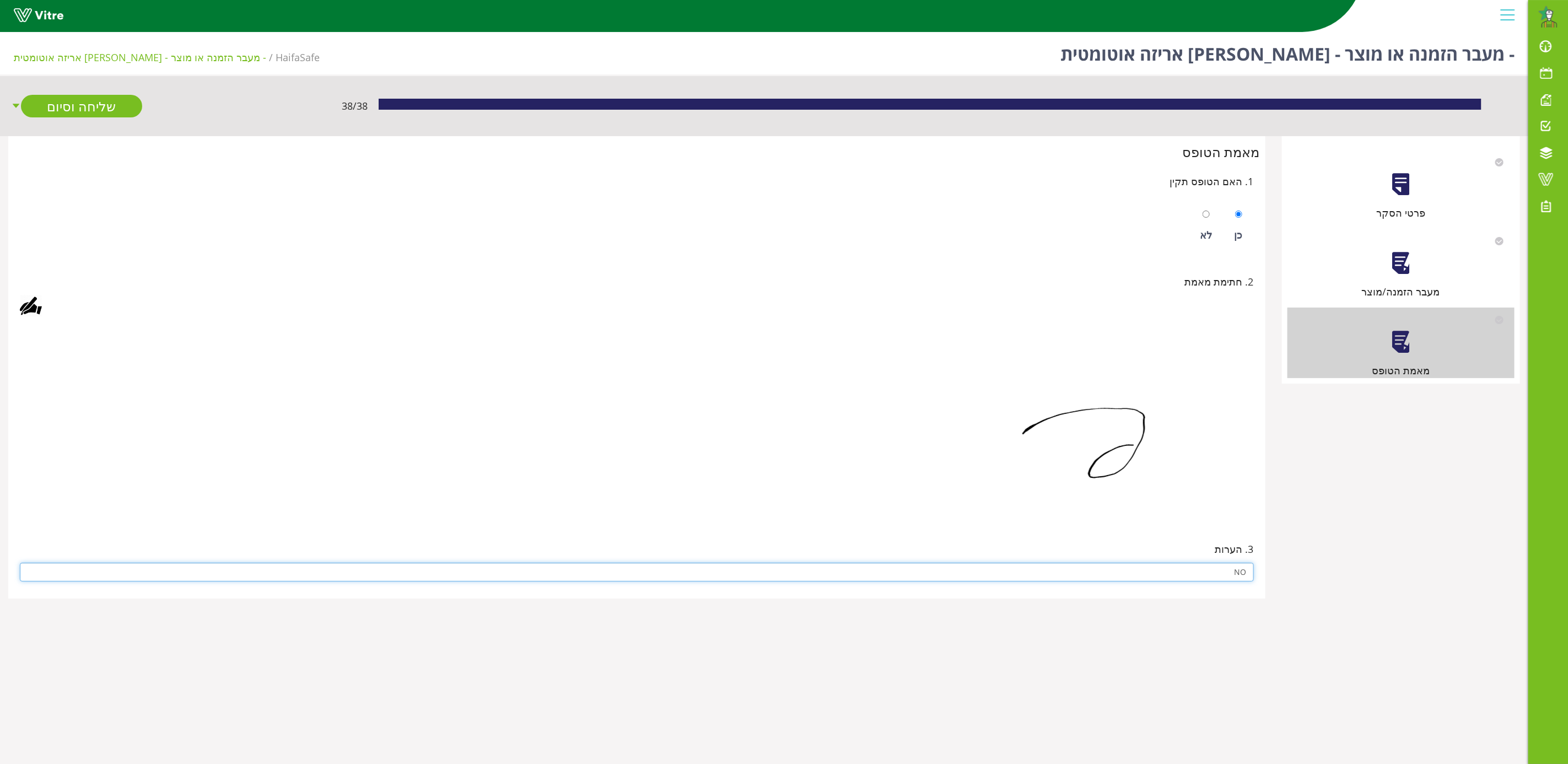
type input "NO"
click at [960, 474] on img at bounding box center [1074, 421] width 358 height 193
click at [106, 102] on link "שליחה וסיום" at bounding box center [82, 106] width 121 height 22
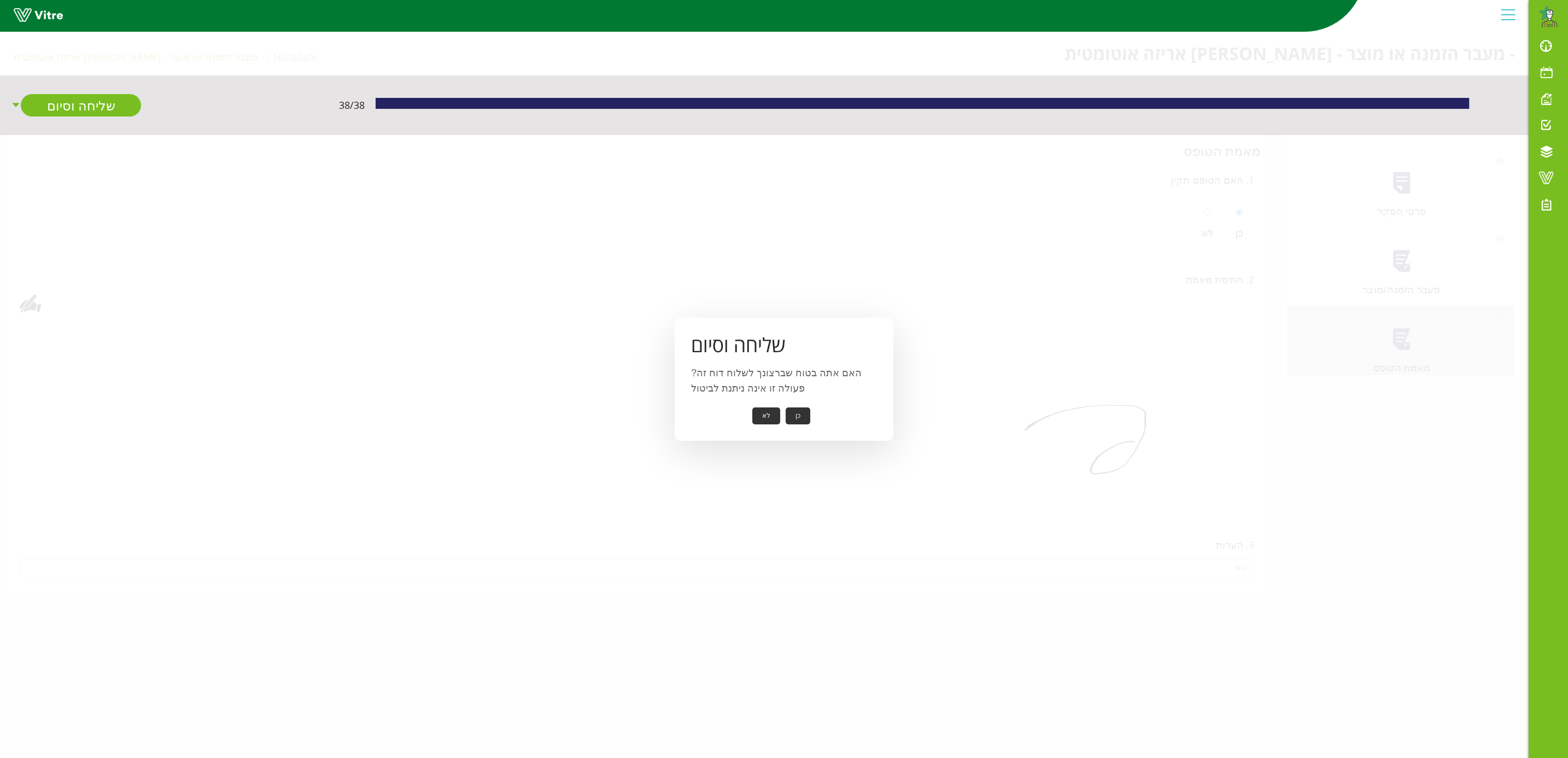
click at [804, 419] on button "כן" at bounding box center [798, 416] width 25 height 17
click at [778, 407] on button "אישור" at bounding box center [781, 408] width 36 height 17
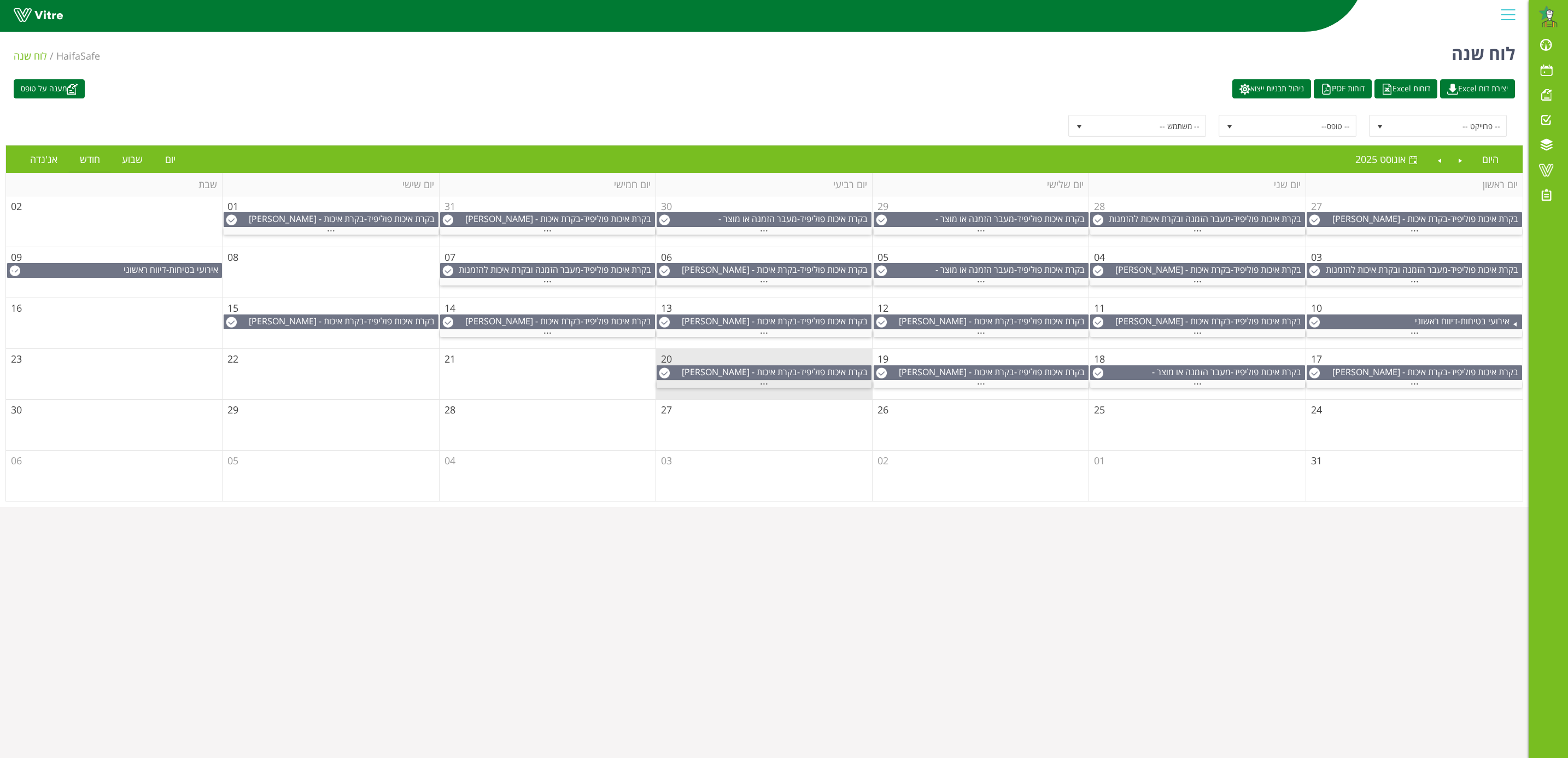
click at [765, 387] on span "..." at bounding box center [764, 381] width 8 height 12
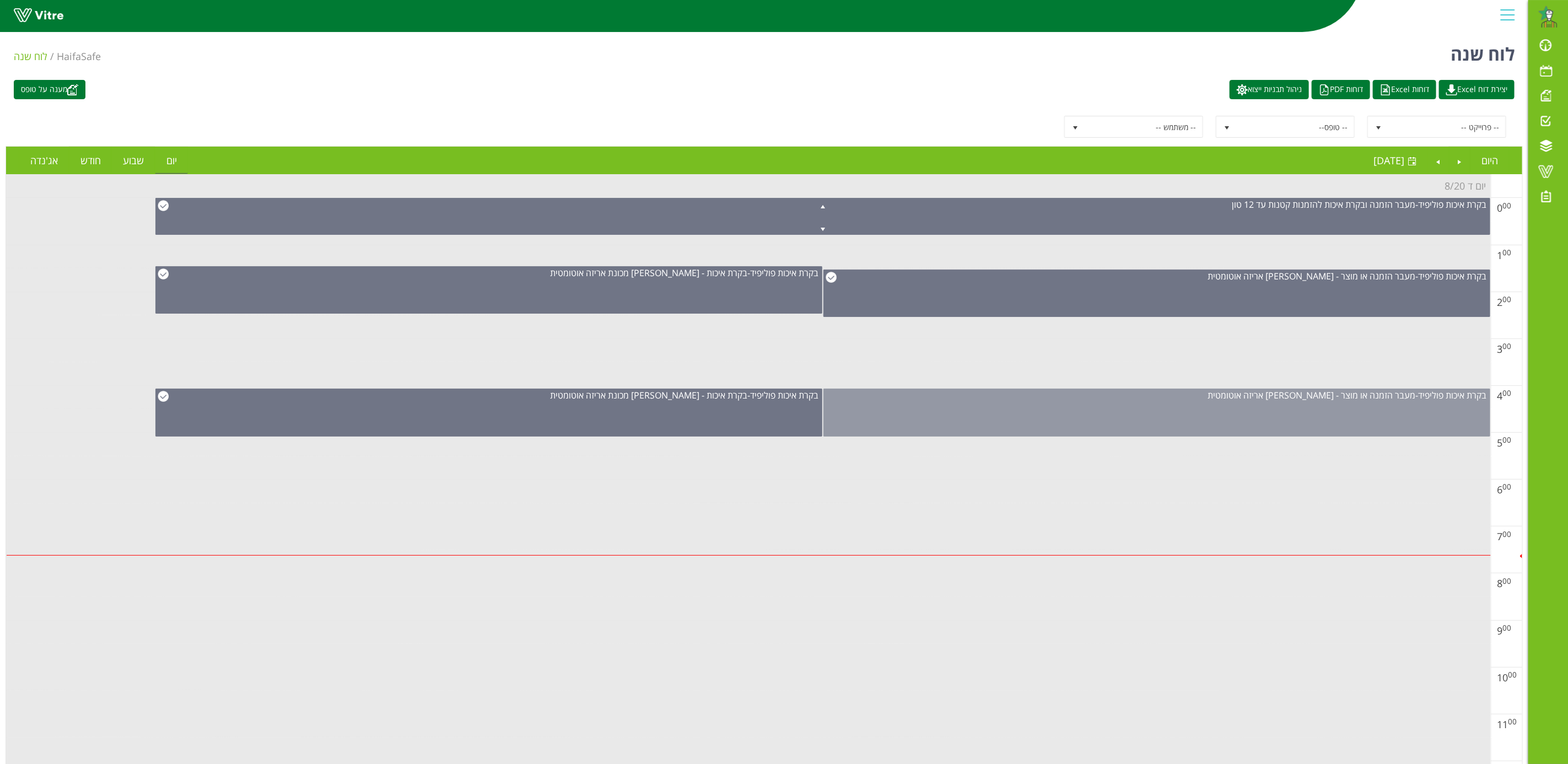
click at [1400, 420] on div "בקרת איכות [PERSON_NAME] - מעבר הזמנה או מוצר - [PERSON_NAME] אריזה אוטומטית" at bounding box center [1156, 413] width 667 height 48
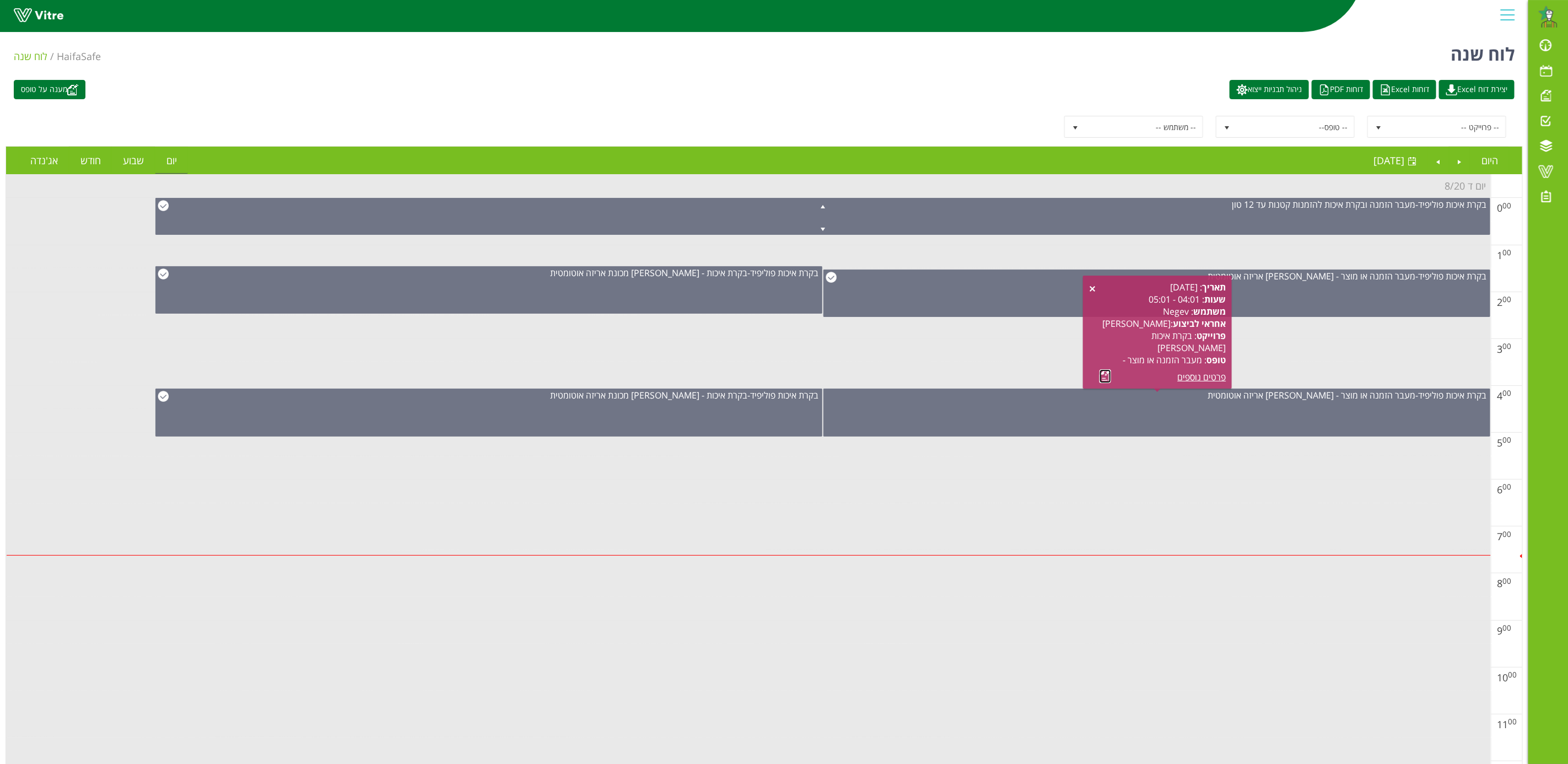
click at [1103, 376] on link at bounding box center [1105, 376] width 12 height 14
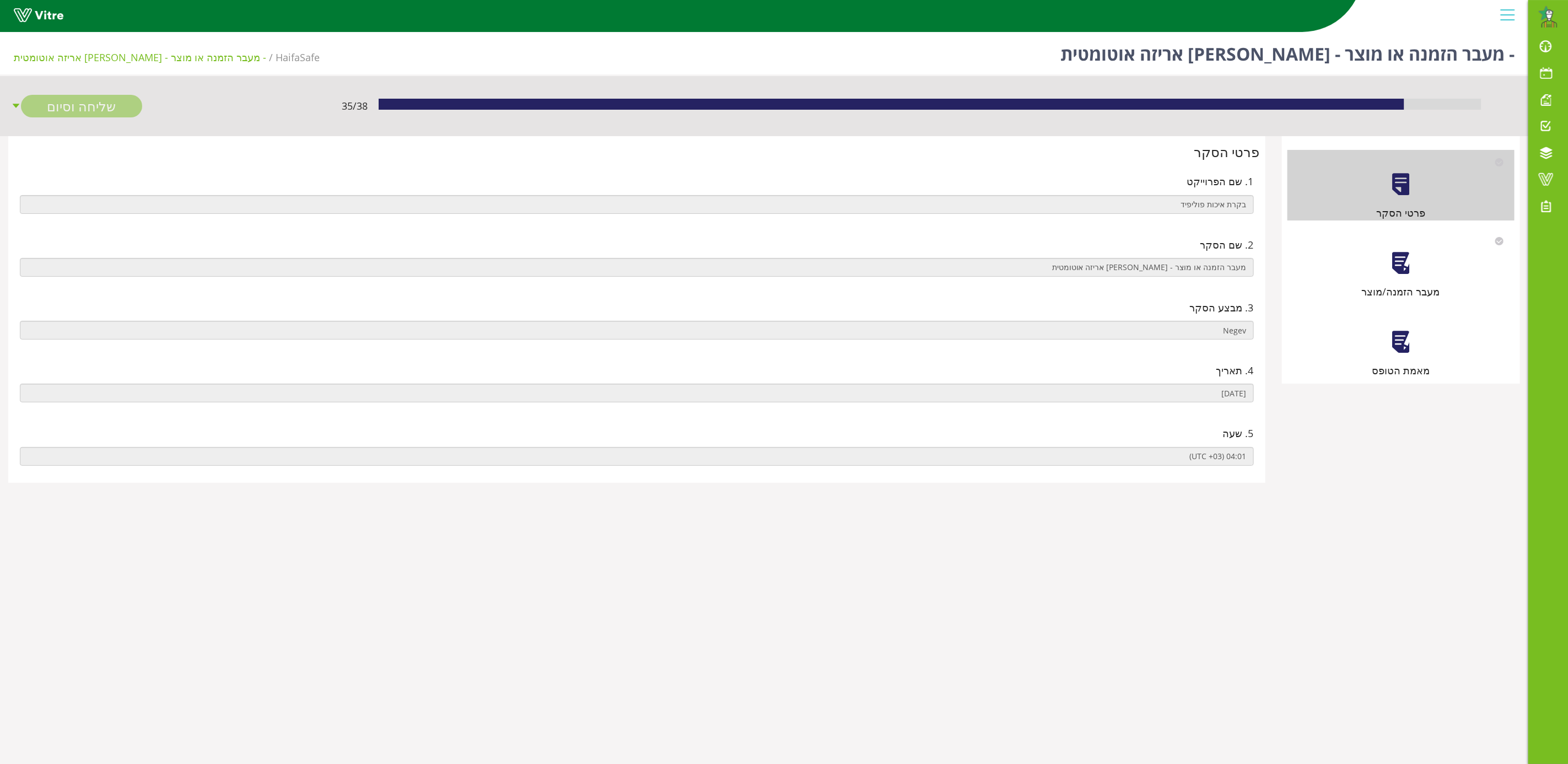
click at [1387, 268] on div "מעבר הזמנה/מוצר" at bounding box center [1401, 264] width 227 height 71
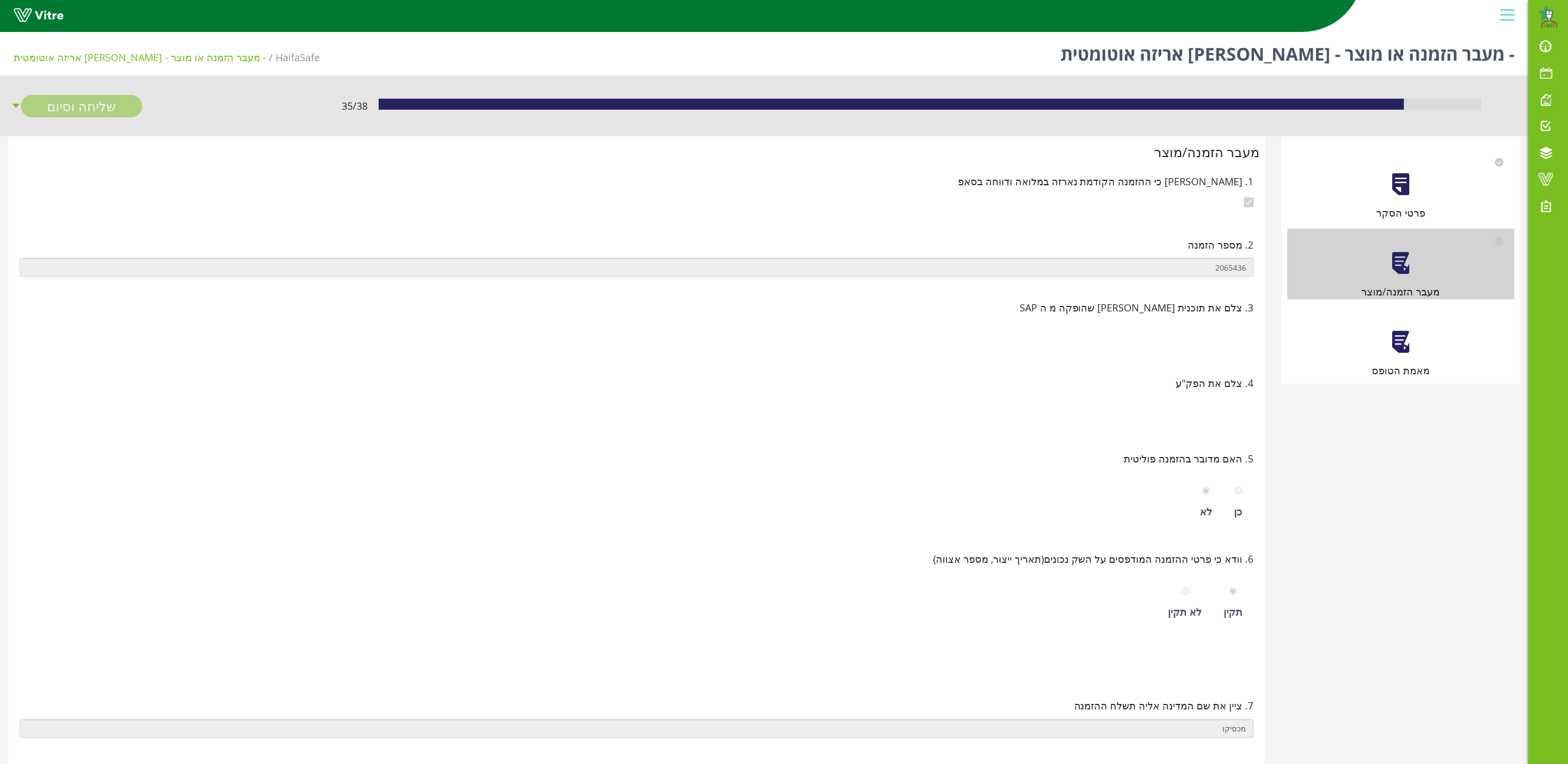
click at [1414, 352] on div "מאמת הטופס" at bounding box center [1401, 343] width 227 height 71
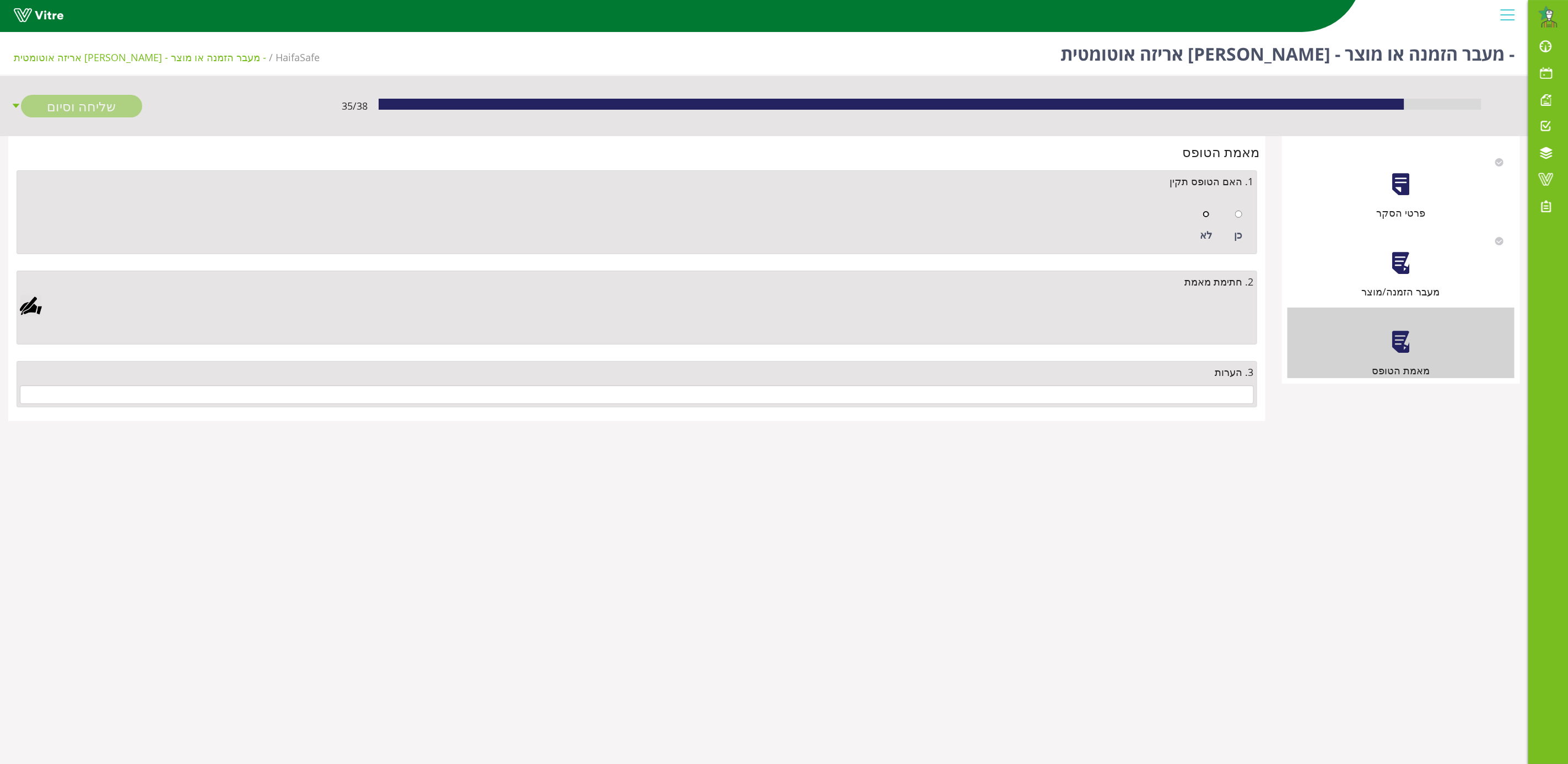
click at [1207, 215] on input "radio" at bounding box center [1205, 213] width 7 height 7
radio input "true"
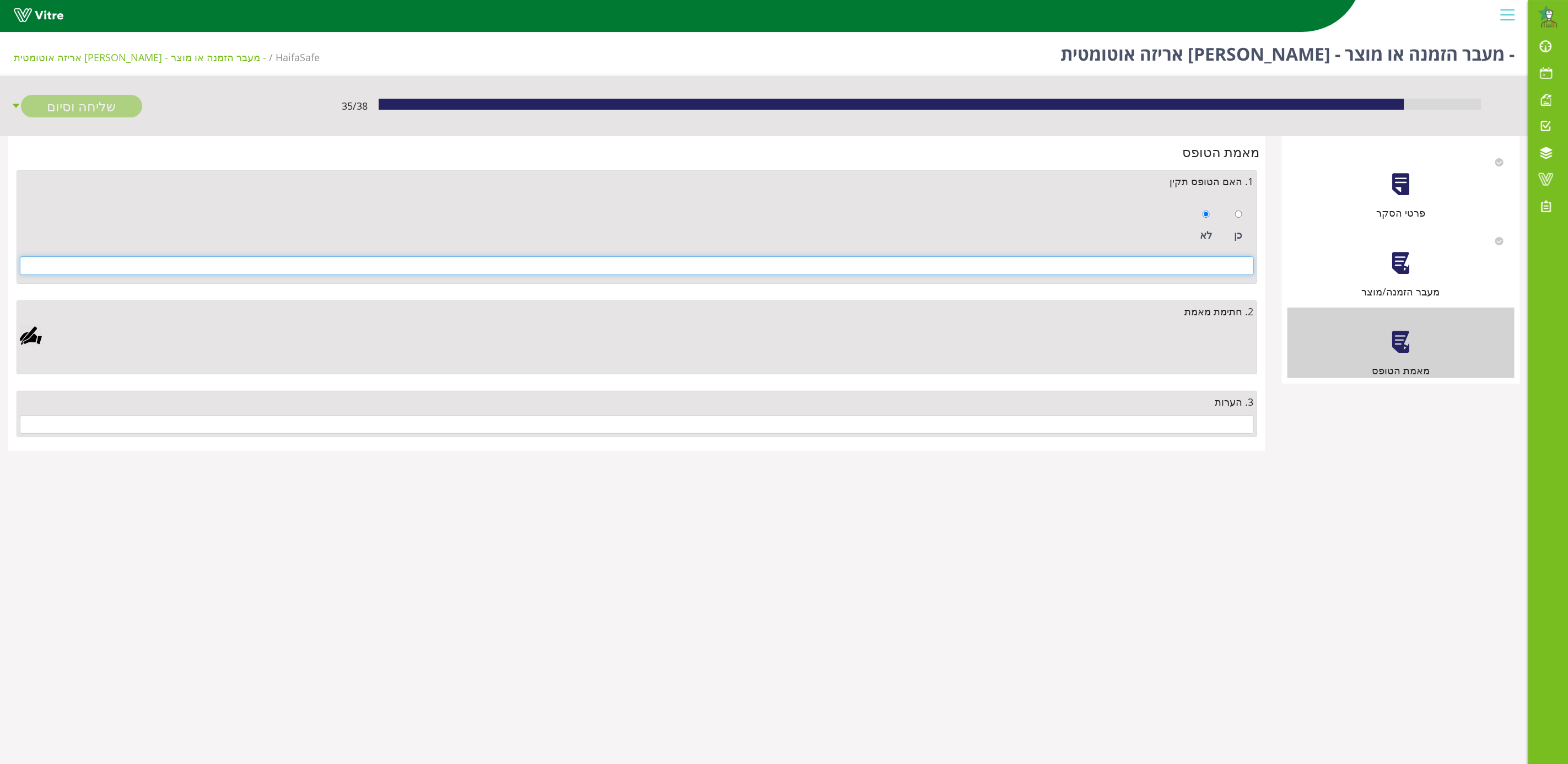
click at [1215, 265] on input at bounding box center [636, 266] width 1234 height 19
type input "G"
type input "g"
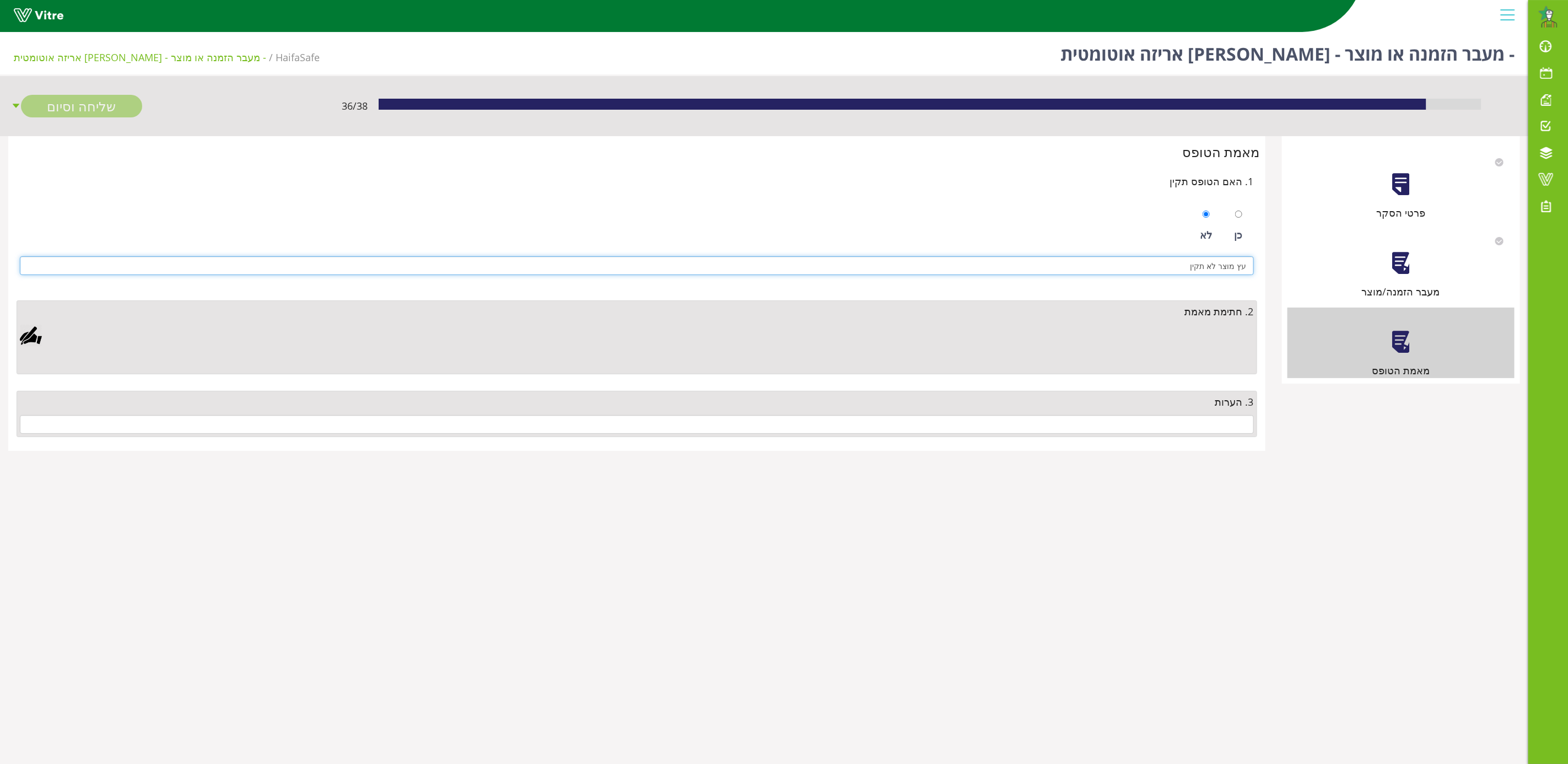
type input "עץ מוצר לא תקין"
click at [37, 335] on div at bounding box center [31, 335] width 22 height 22
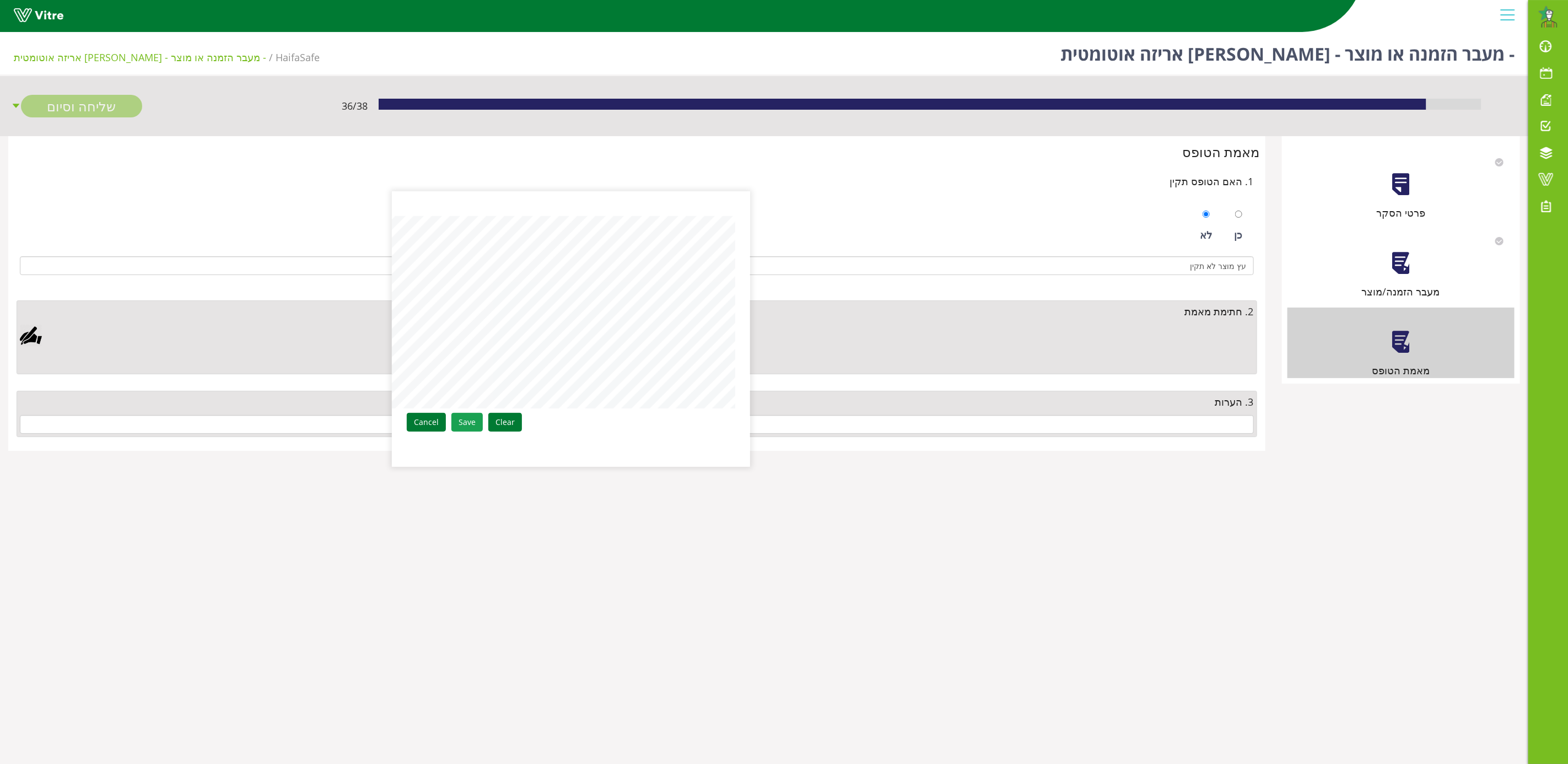
click at [460, 428] on link "Save" at bounding box center [467, 423] width 31 height 19
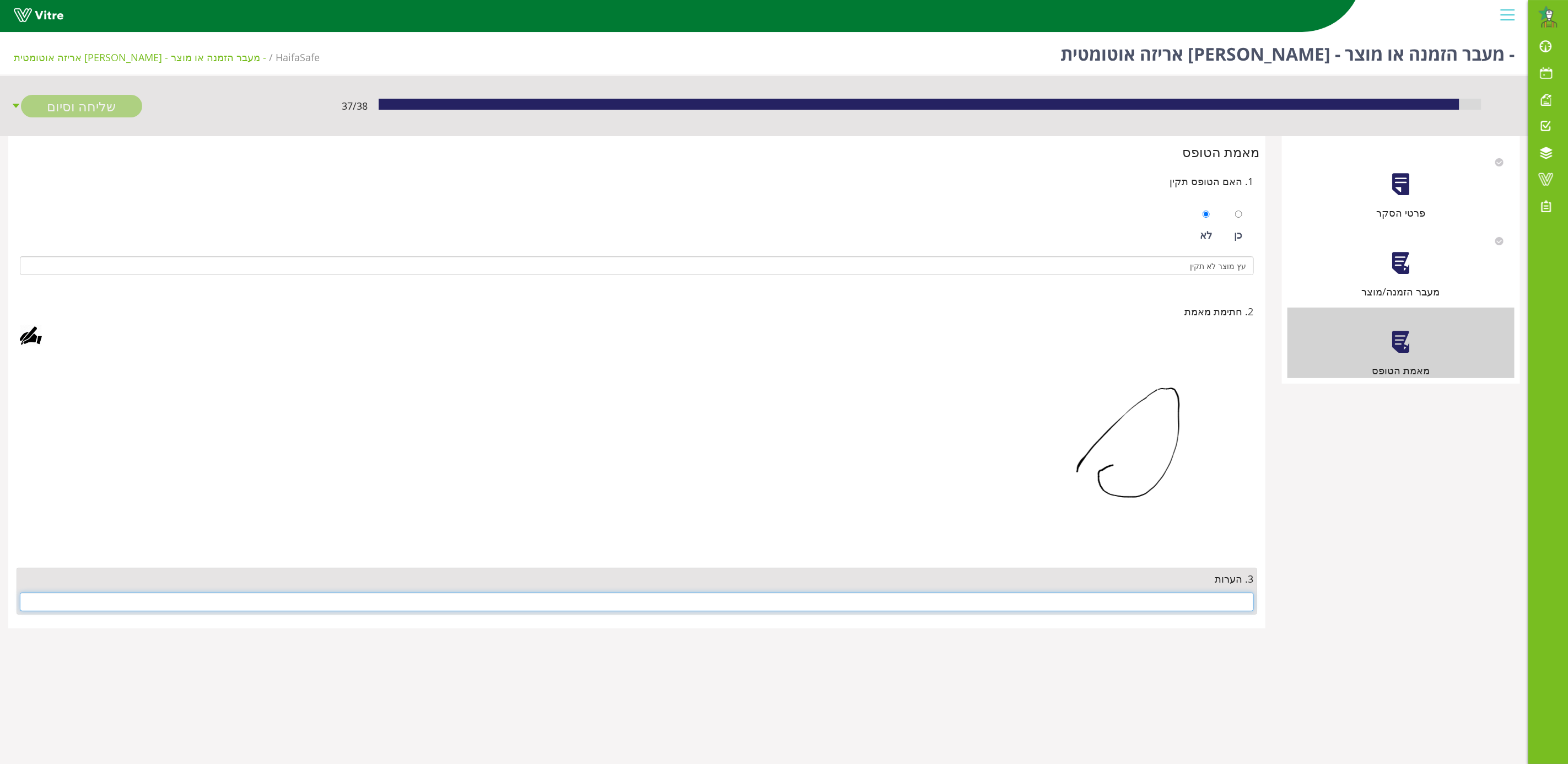
click at [1210, 609] on input "text" at bounding box center [636, 602] width 1234 height 19
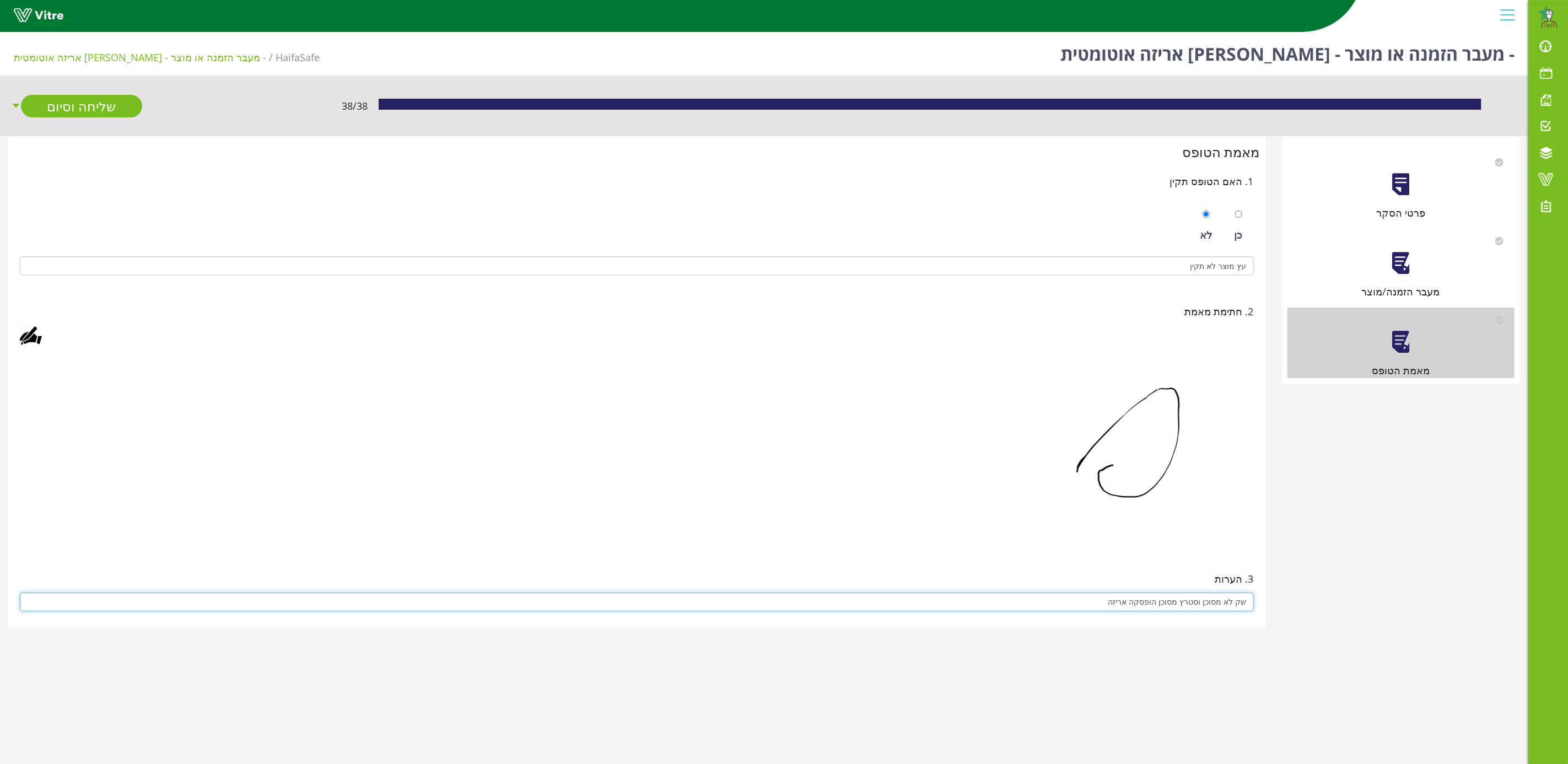
type input "שק לא מסוכן וסטרץ מסוכן הופסקה אריזה"
click at [960, 508] on img at bounding box center [1074, 451] width 358 height 193
click at [97, 106] on link "שליחה וסיום" at bounding box center [82, 106] width 121 height 22
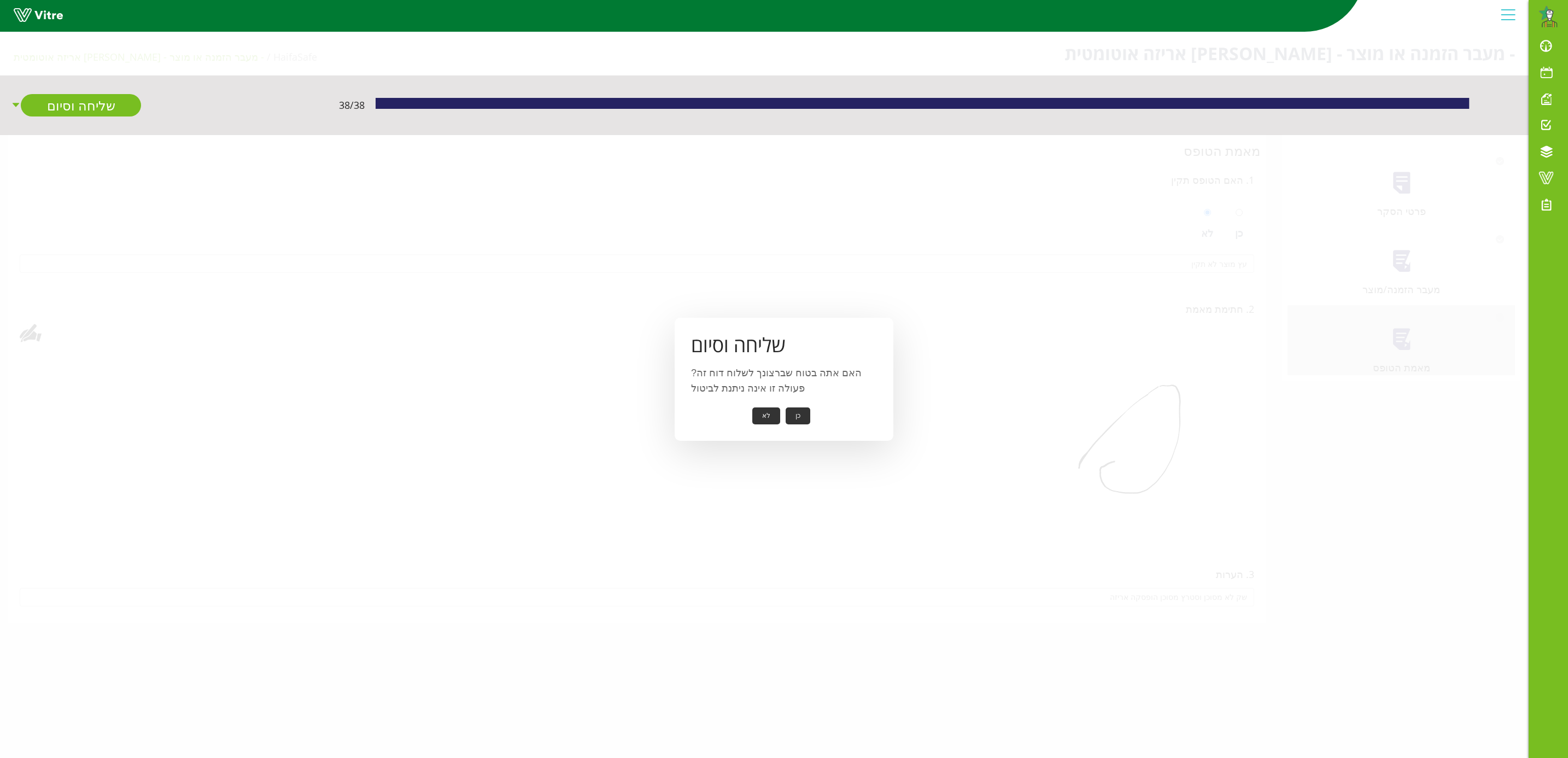
click at [799, 416] on button "כן" at bounding box center [798, 416] width 25 height 17
click at [783, 410] on button "אישור" at bounding box center [781, 408] width 36 height 17
